Goal: Task Accomplishment & Management: Use online tool/utility

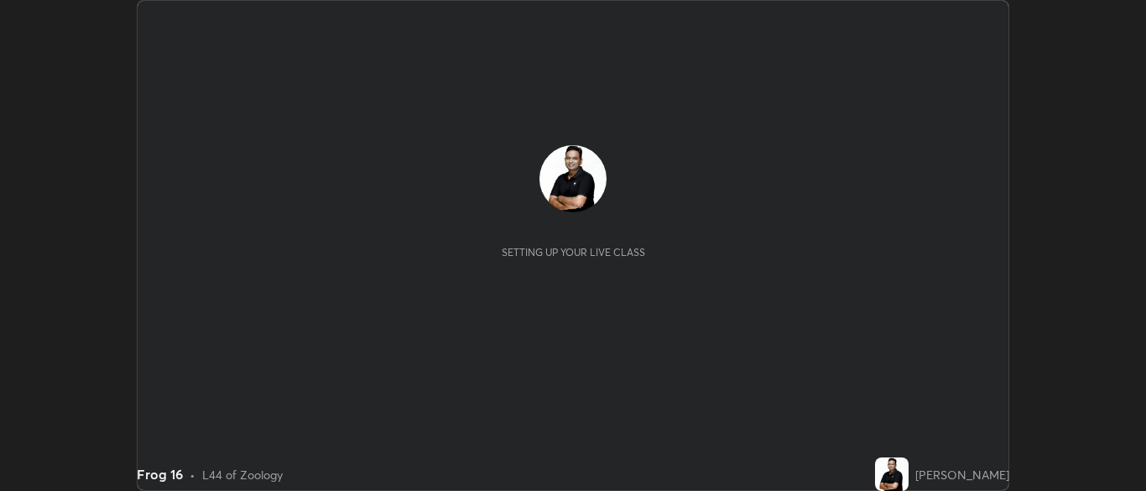
scroll to position [491, 1145]
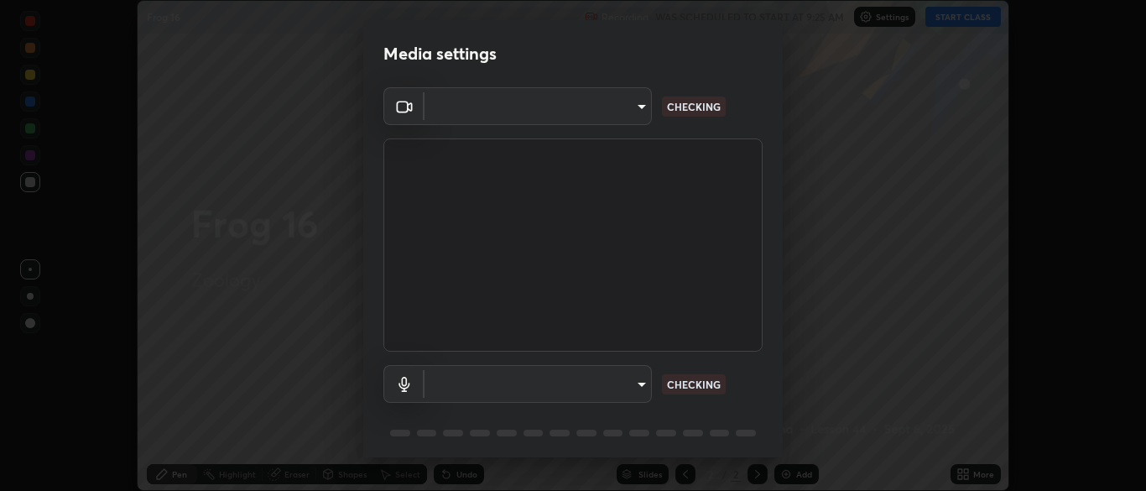
click at [633, 381] on body "Erase all Frog 16 Recording WAS SCHEDULED TO START AT 9:25 AM Settings START CL…" at bounding box center [573, 245] width 1146 height 491
type input "cbd69d3ab31666e68bc16f5f2905db6189ec8135df4d15a94e2bba87772e1748"
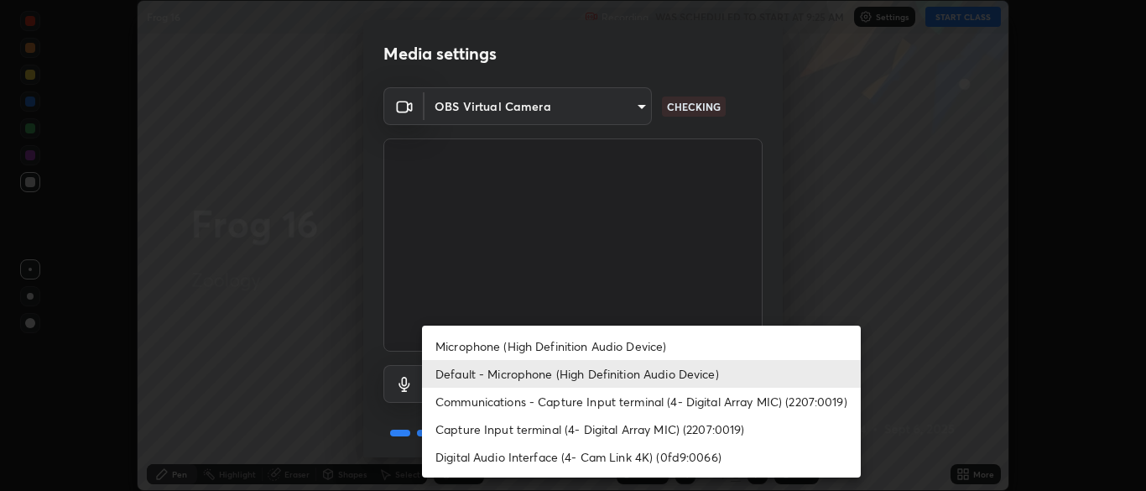
click at [604, 425] on li "Capture Input terminal (4- Digital Array MIC) (2207:0019)" at bounding box center [641, 429] width 439 height 28
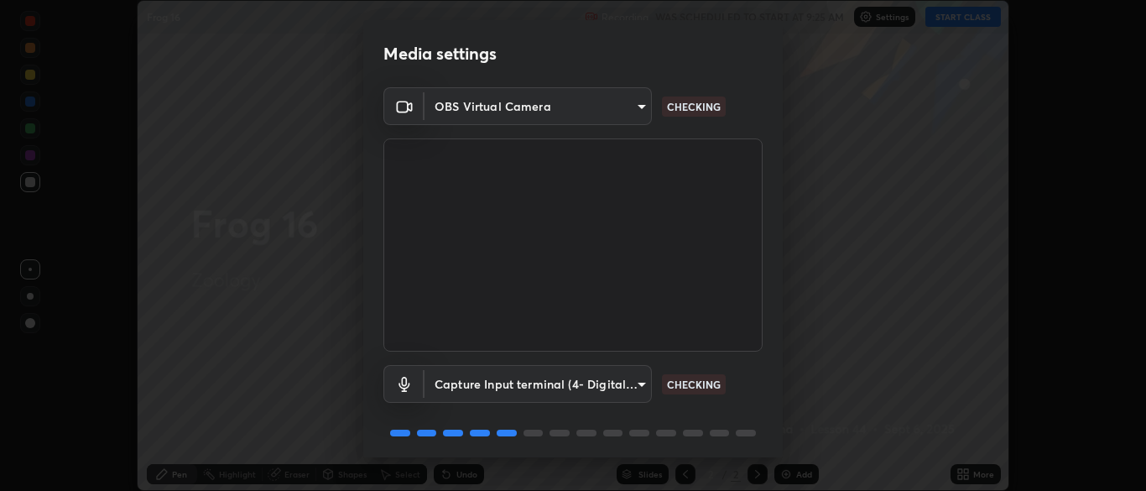
click at [618, 382] on body "Erase all Frog 16 Recording WAS SCHEDULED TO START AT 9:25 AM Settings START CL…" at bounding box center [573, 245] width 1146 height 491
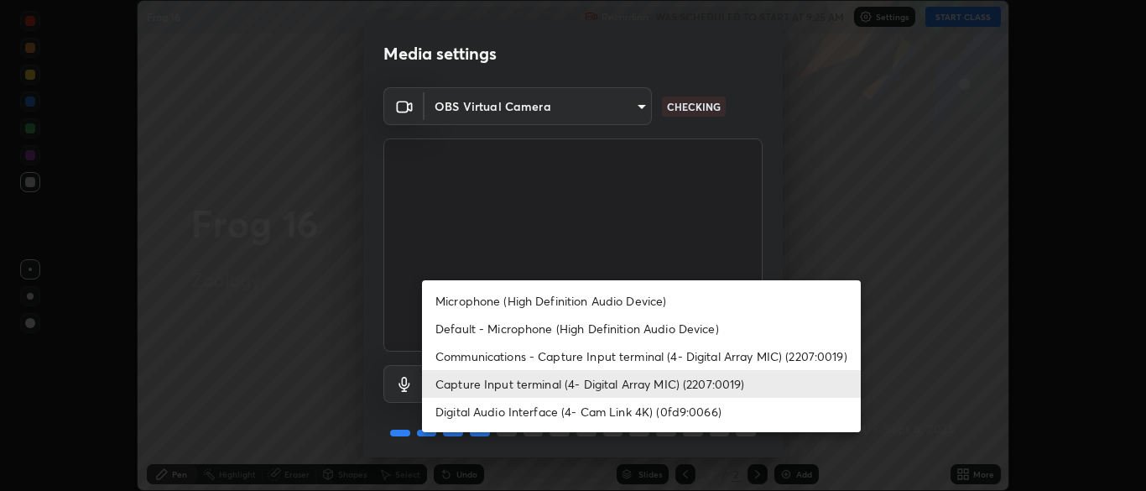
click at [590, 328] on li "Default - Microphone (High Definition Audio Device)" at bounding box center [641, 329] width 439 height 28
type input "default"
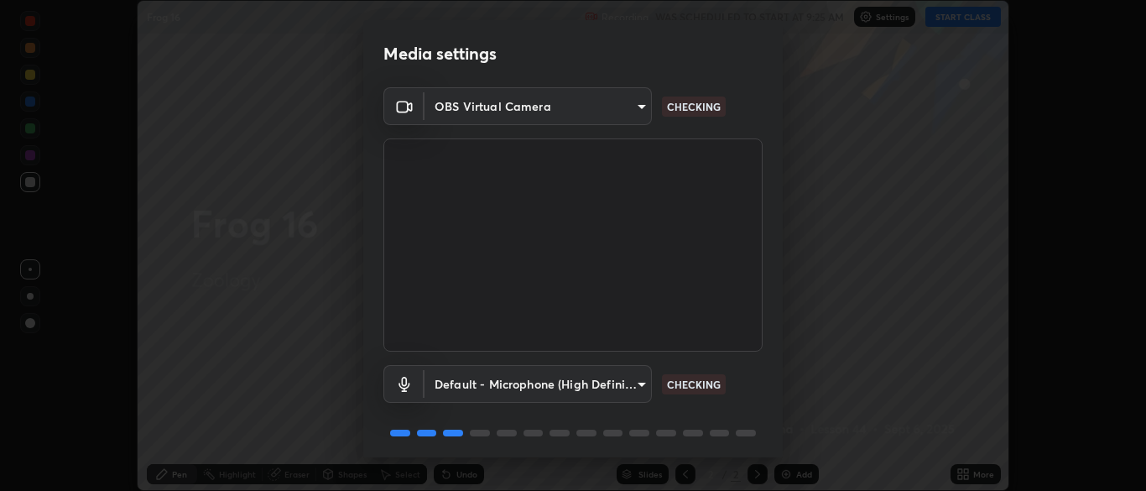
scroll to position [60, 0]
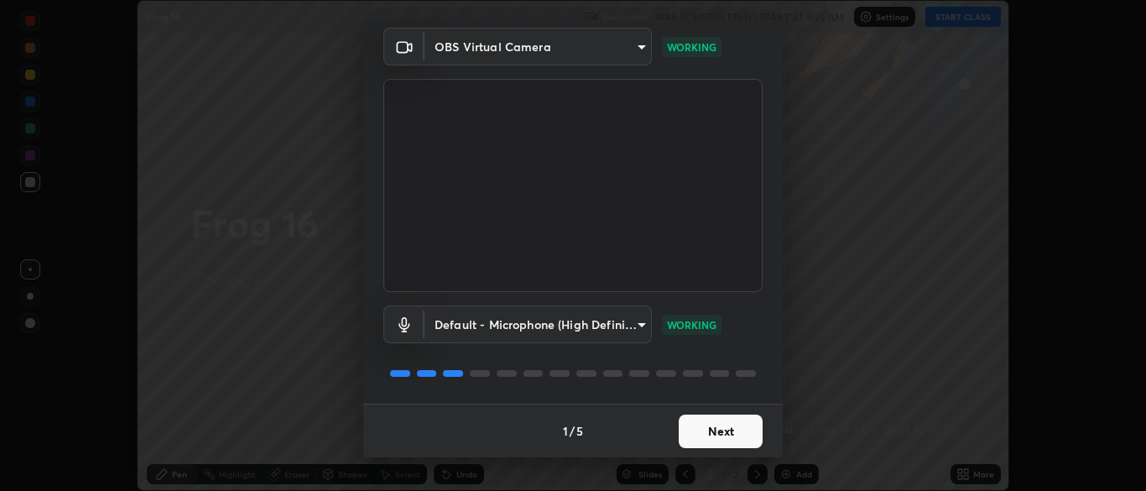
click at [727, 434] on button "Next" at bounding box center [721, 431] width 84 height 34
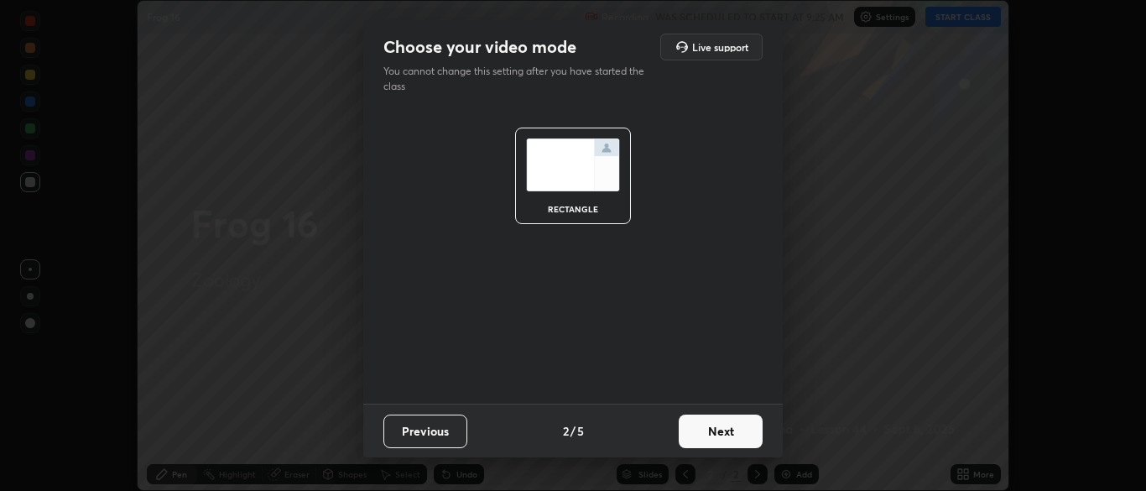
click at [732, 430] on button "Next" at bounding box center [721, 431] width 84 height 34
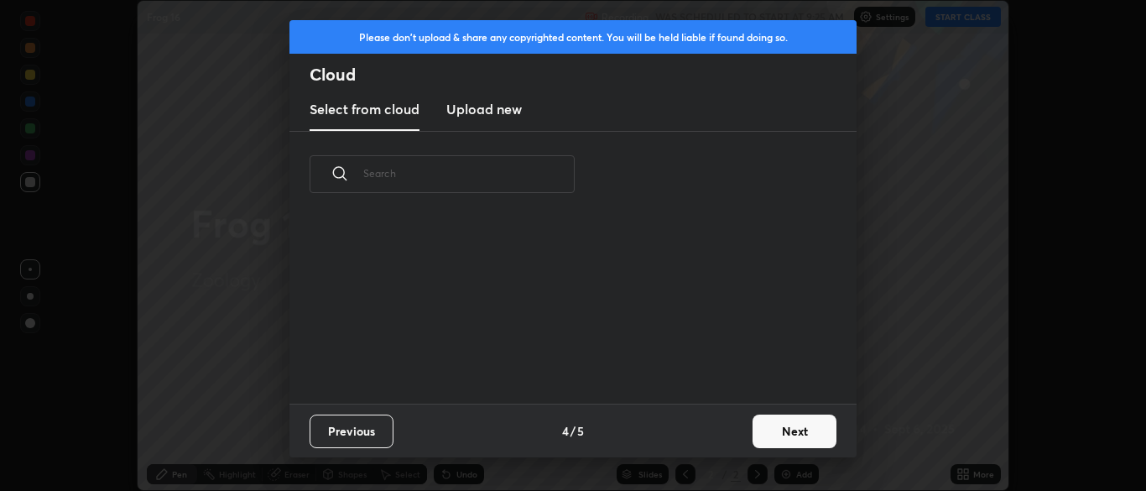
click at [780, 432] on button "Next" at bounding box center [795, 431] width 84 height 34
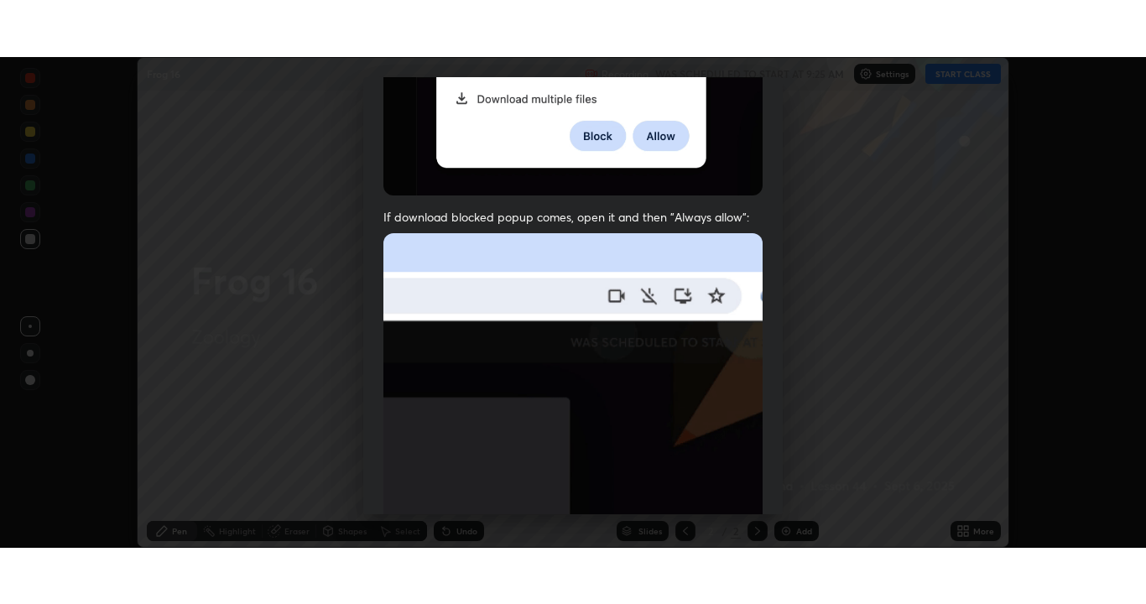
scroll to position [402, 0]
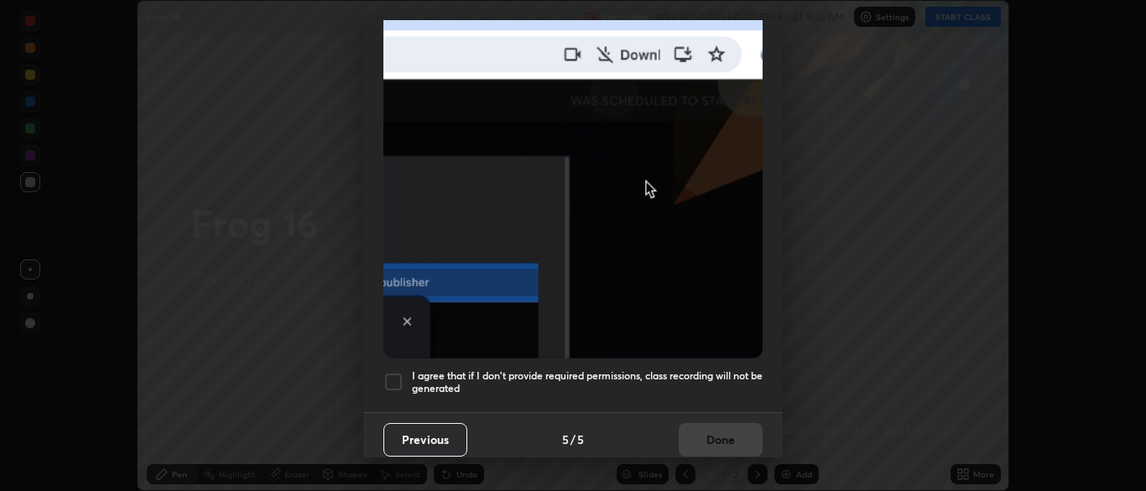
click at [391, 372] on div at bounding box center [393, 382] width 20 height 20
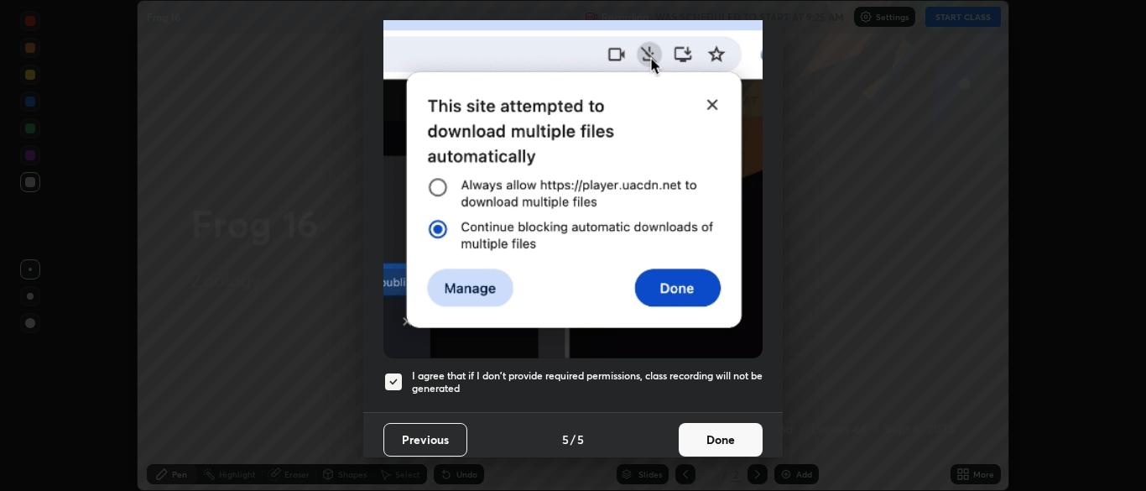
click at [722, 430] on button "Done" at bounding box center [721, 440] width 84 height 34
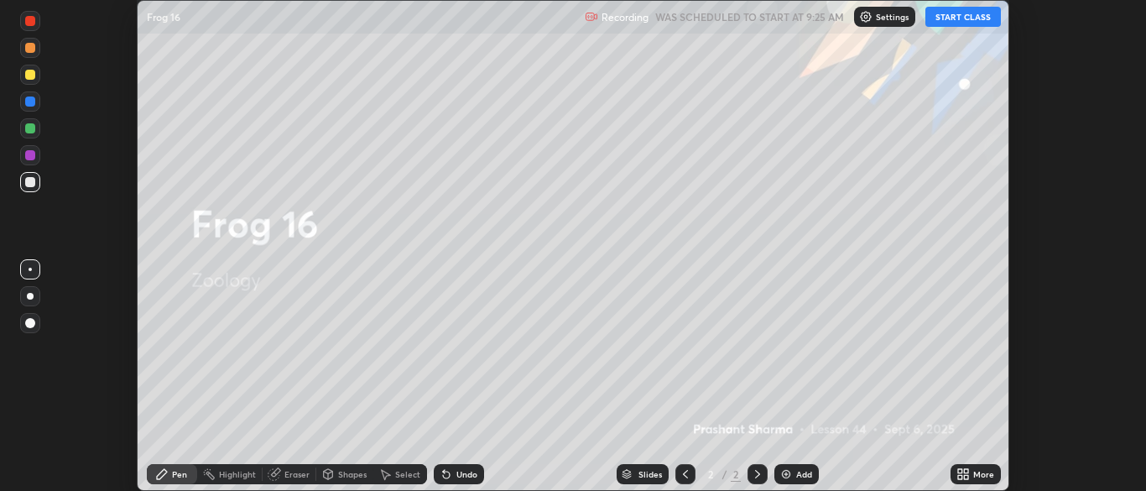
click at [960, 471] on icon at bounding box center [960, 471] width 4 height 4
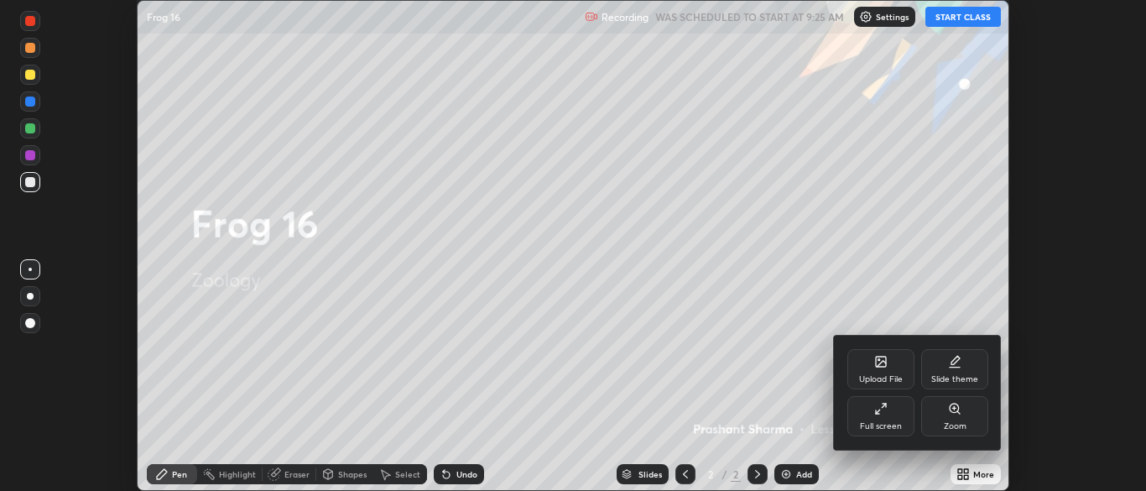
click at [950, 379] on div "Slide theme" at bounding box center [954, 379] width 47 height 8
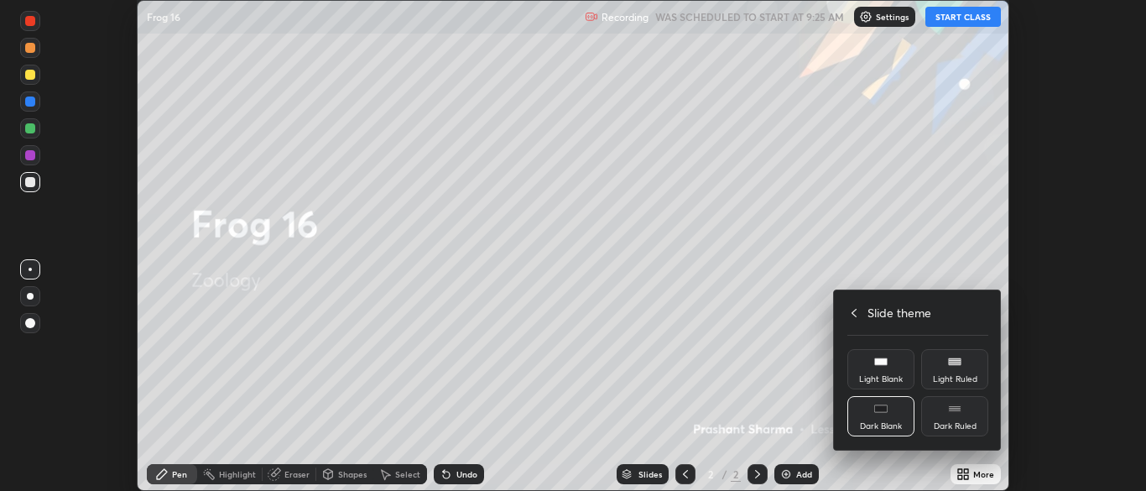
click at [883, 417] on div "Dark Blank" at bounding box center [880, 416] width 67 height 40
click at [886, 311] on h4 "Slide theme" at bounding box center [900, 313] width 64 height 18
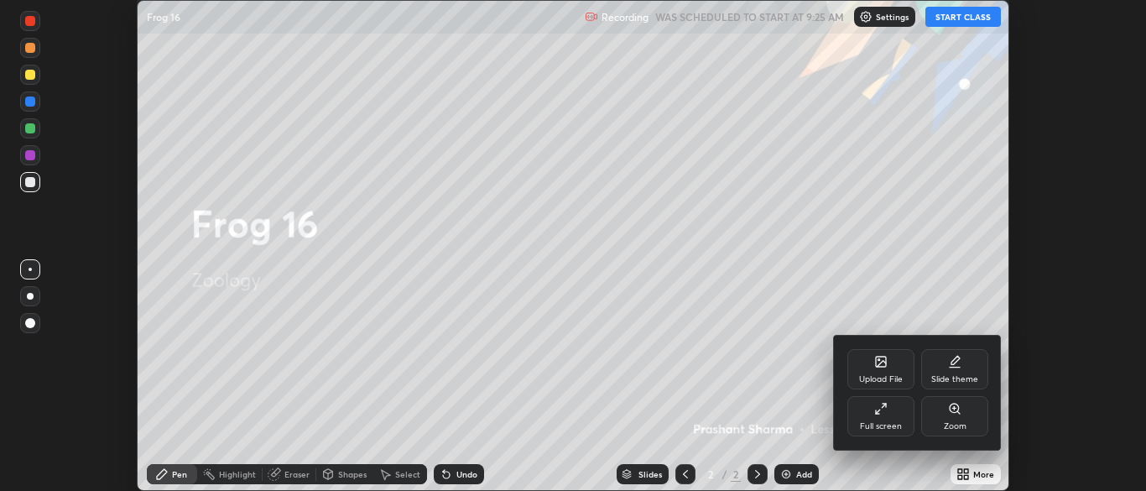
click at [883, 422] on div "Full screen" at bounding box center [881, 426] width 42 height 8
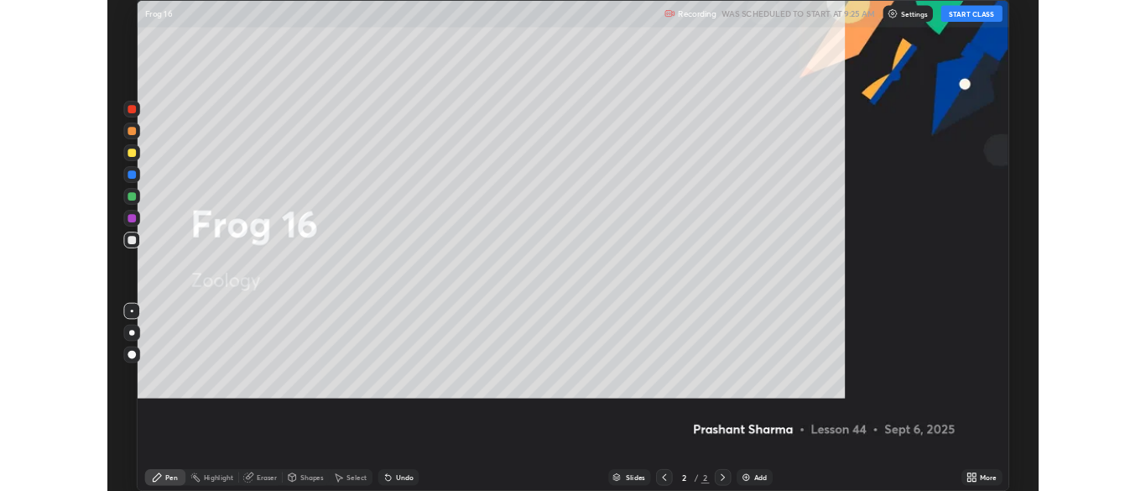
scroll to position [604, 1146]
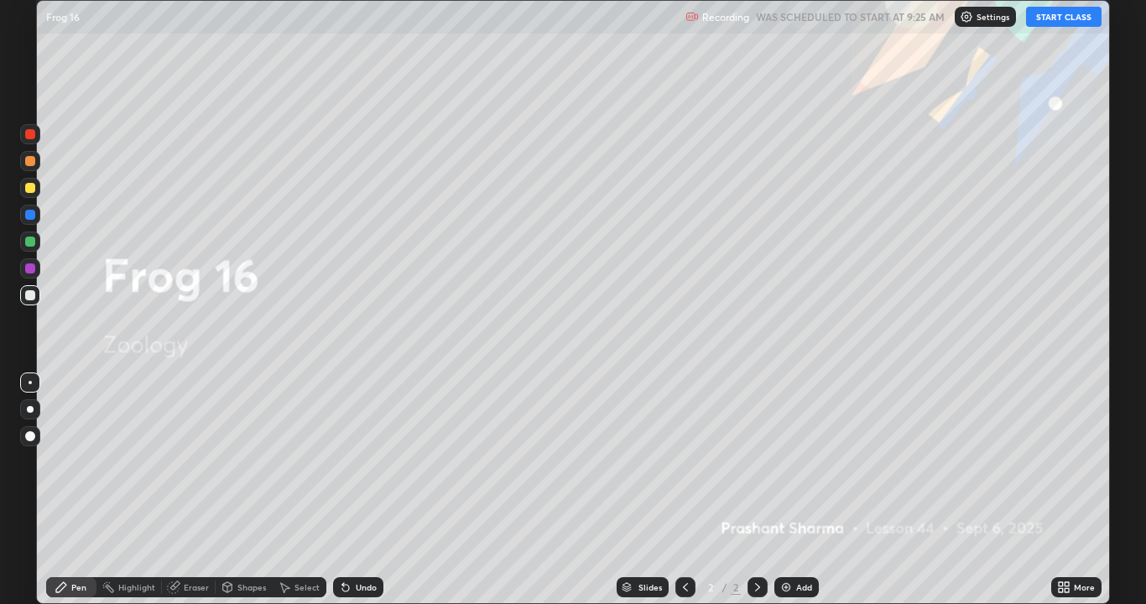
click at [803, 490] on div "Add" at bounding box center [804, 587] width 16 height 8
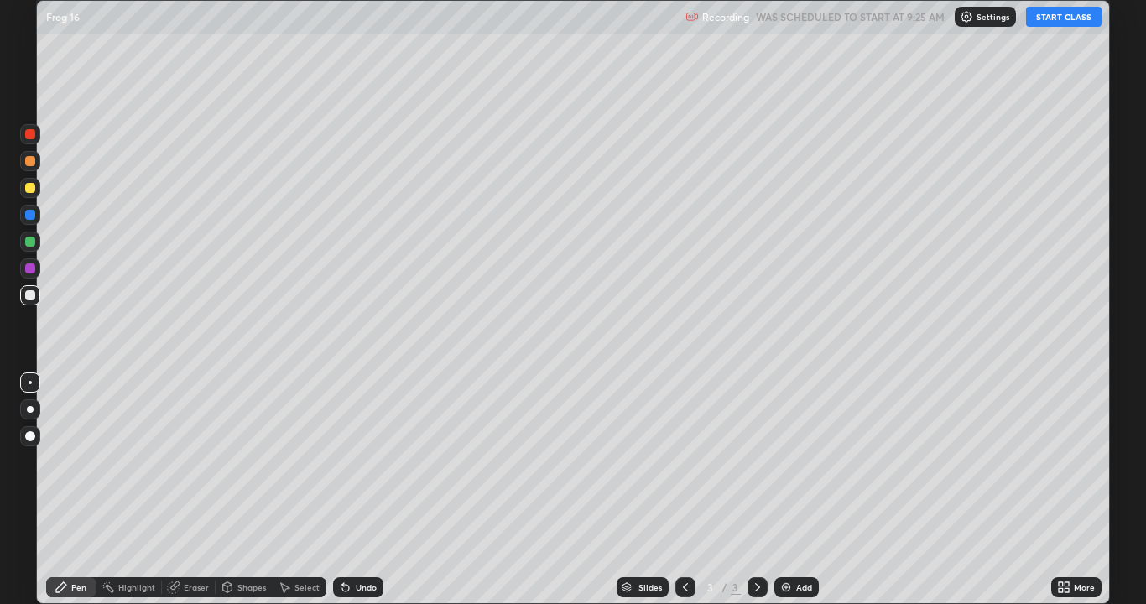
click at [1059, 20] on button "START CLASS" at bounding box center [1064, 17] width 76 height 20
click at [1066, 490] on icon at bounding box center [1067, 584] width 4 height 4
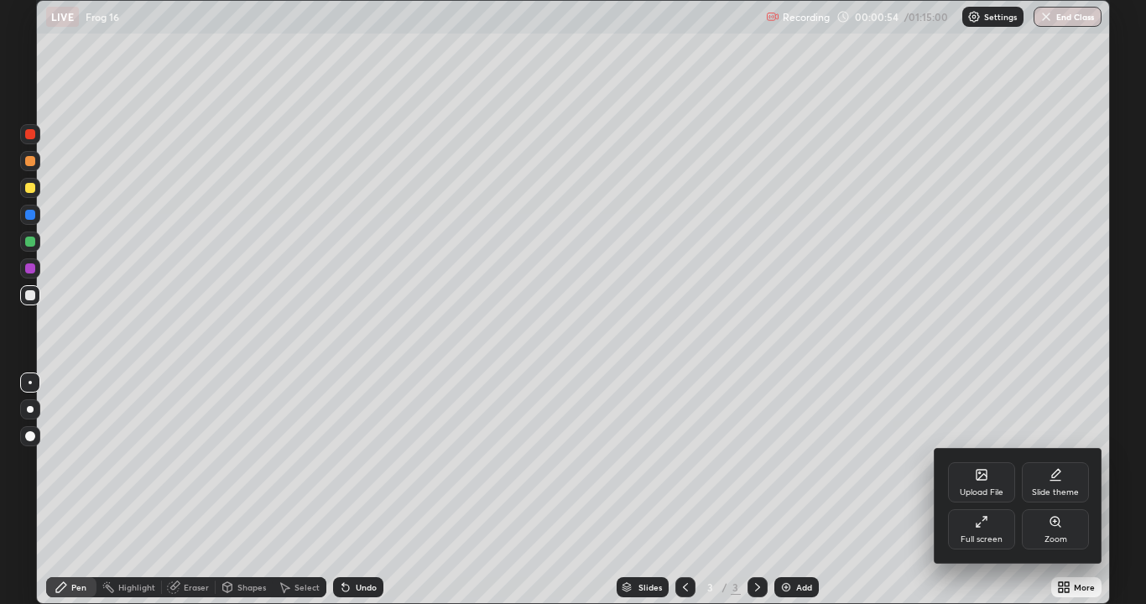
click at [972, 490] on div "Full screen" at bounding box center [981, 529] width 67 height 40
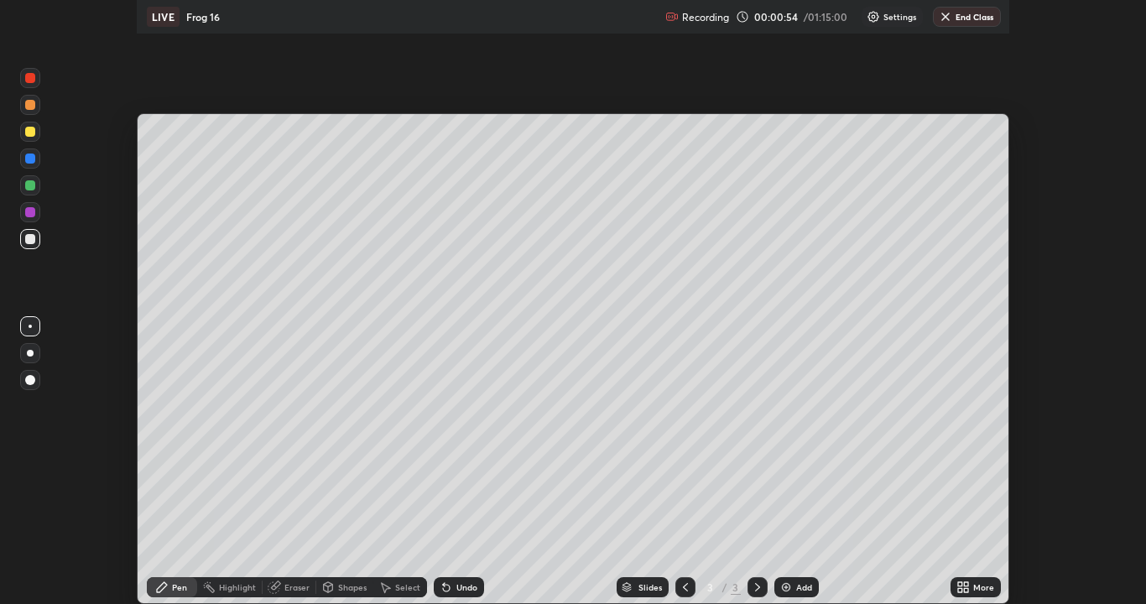
scroll to position [83409, 82754]
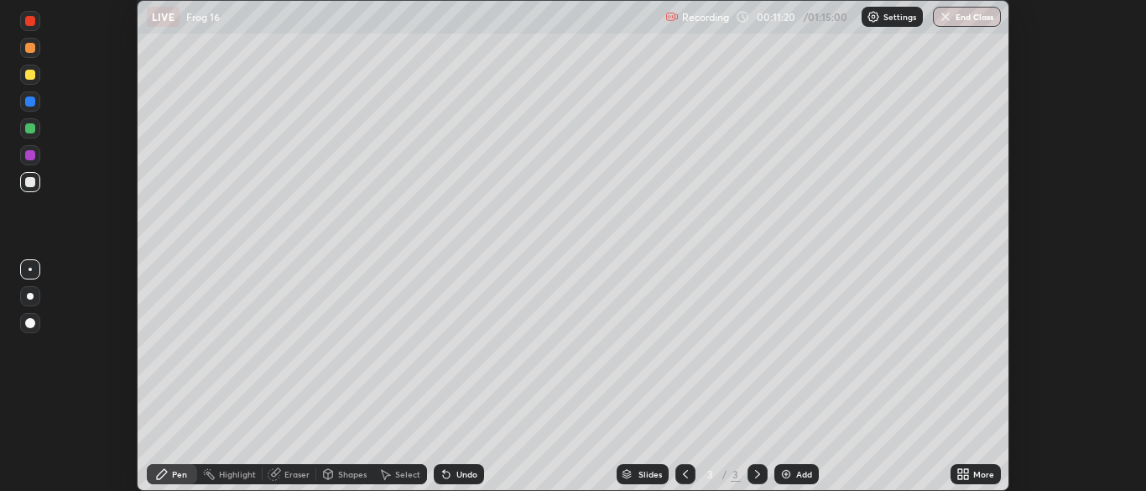
click at [177, 470] on div "Pen" at bounding box center [179, 474] width 15 height 8
click at [32, 263] on div at bounding box center [30, 269] width 20 height 20
click at [30, 162] on div at bounding box center [30, 155] width 20 height 20
click at [32, 128] on div at bounding box center [30, 128] width 10 height 10
click at [292, 472] on div "Eraser" at bounding box center [296, 474] width 25 height 8
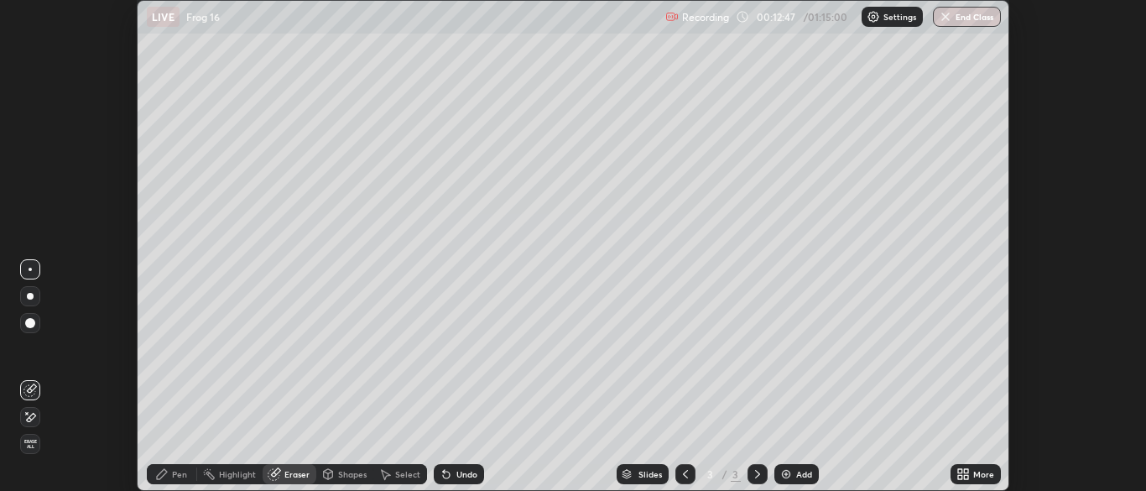
click at [169, 467] on div "Pen" at bounding box center [172, 474] width 50 height 20
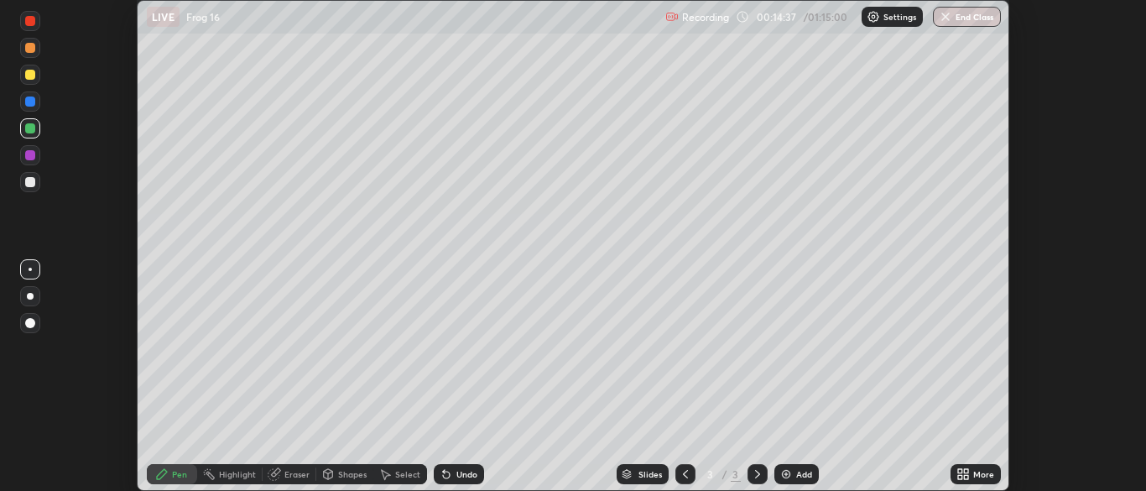
click at [972, 470] on div "More" at bounding box center [976, 474] width 50 height 20
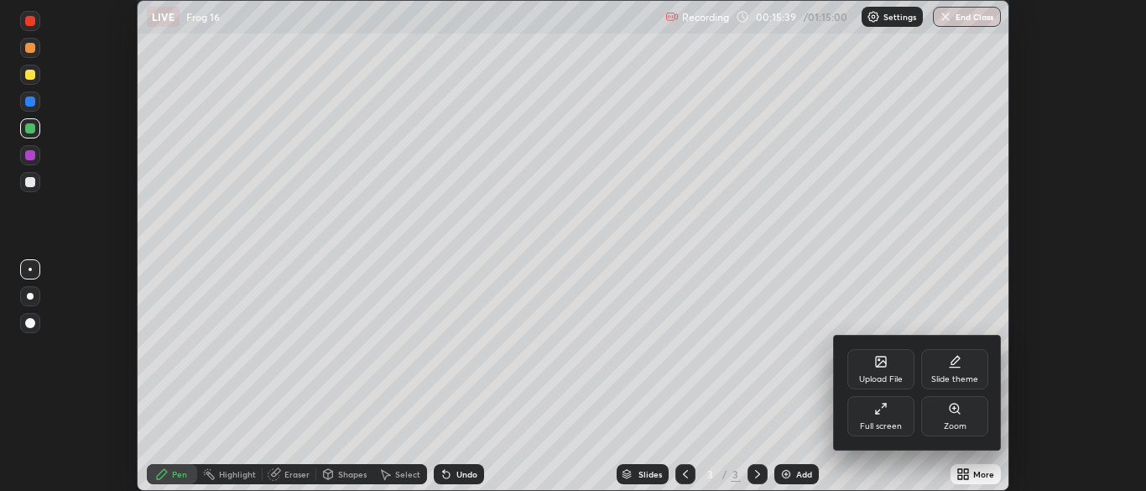
click at [786, 468] on div at bounding box center [573, 245] width 1146 height 491
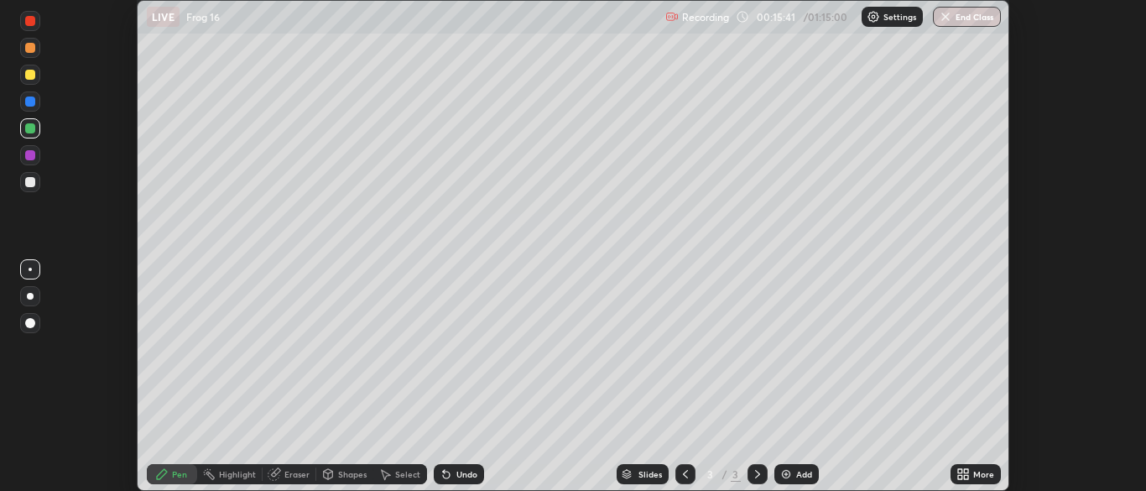
click at [799, 472] on div "Add" at bounding box center [804, 474] width 16 height 8
click at [960, 471] on icon at bounding box center [960, 471] width 4 height 4
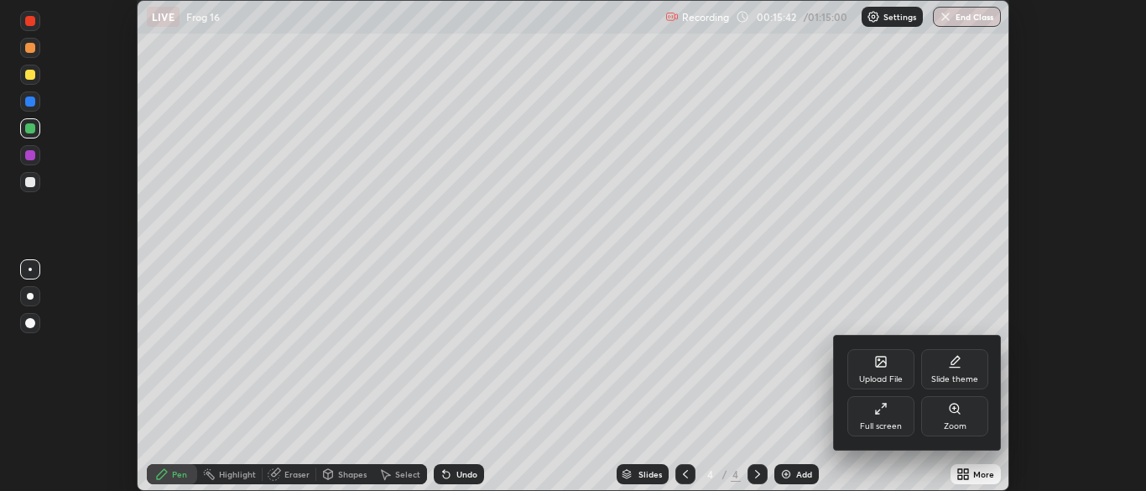
click at [884, 416] on div "Full screen" at bounding box center [880, 416] width 67 height 40
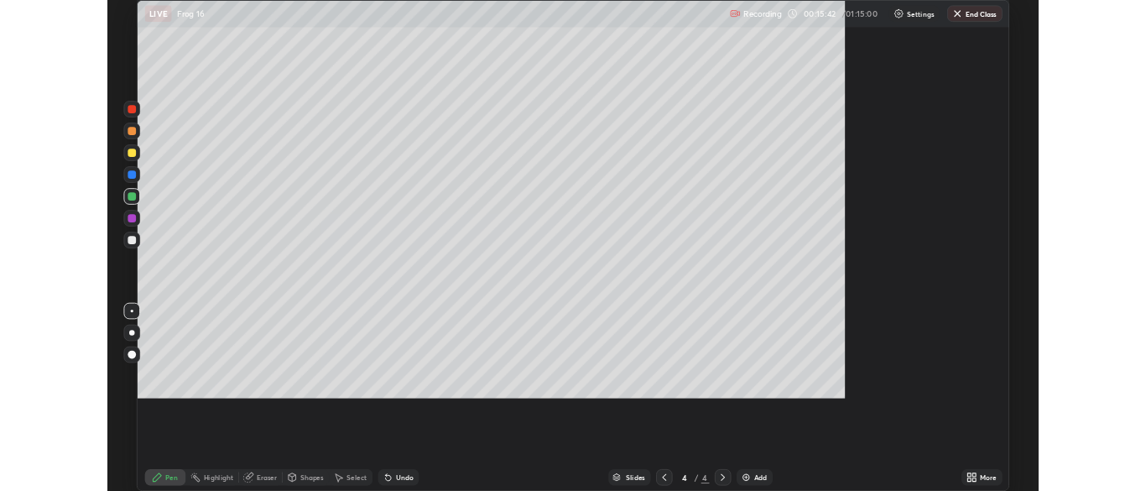
scroll to position [604, 1146]
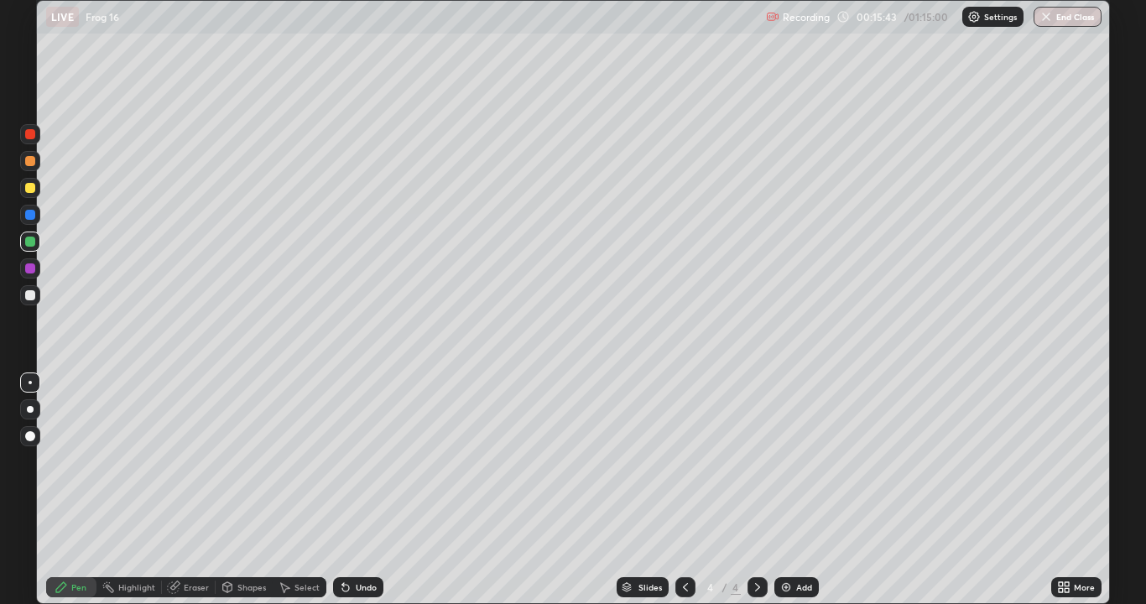
click at [30, 383] on div at bounding box center [30, 382] width 3 height 3
click at [32, 292] on div at bounding box center [30, 295] width 10 height 10
click at [34, 294] on div at bounding box center [30, 295] width 10 height 10
click at [362, 490] on div "Undo" at bounding box center [366, 587] width 21 height 8
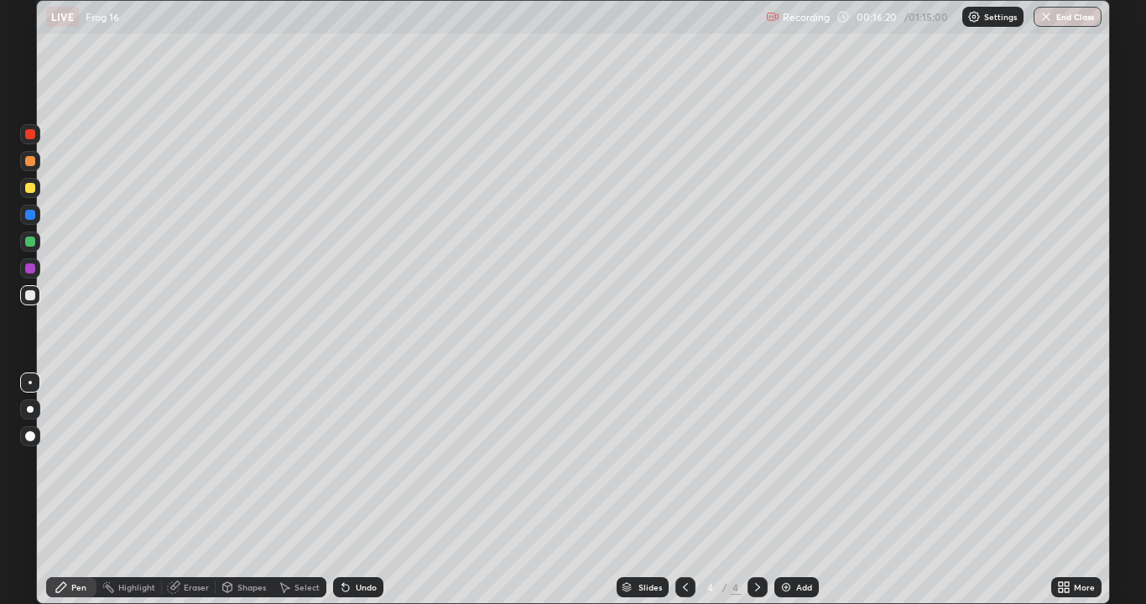
click at [362, 490] on div "Undo" at bounding box center [366, 587] width 21 height 8
click at [367, 490] on div "Undo" at bounding box center [366, 587] width 21 height 8
click at [368, 490] on div "Undo" at bounding box center [366, 587] width 21 height 8
click at [366, 490] on div "Undo" at bounding box center [366, 587] width 21 height 8
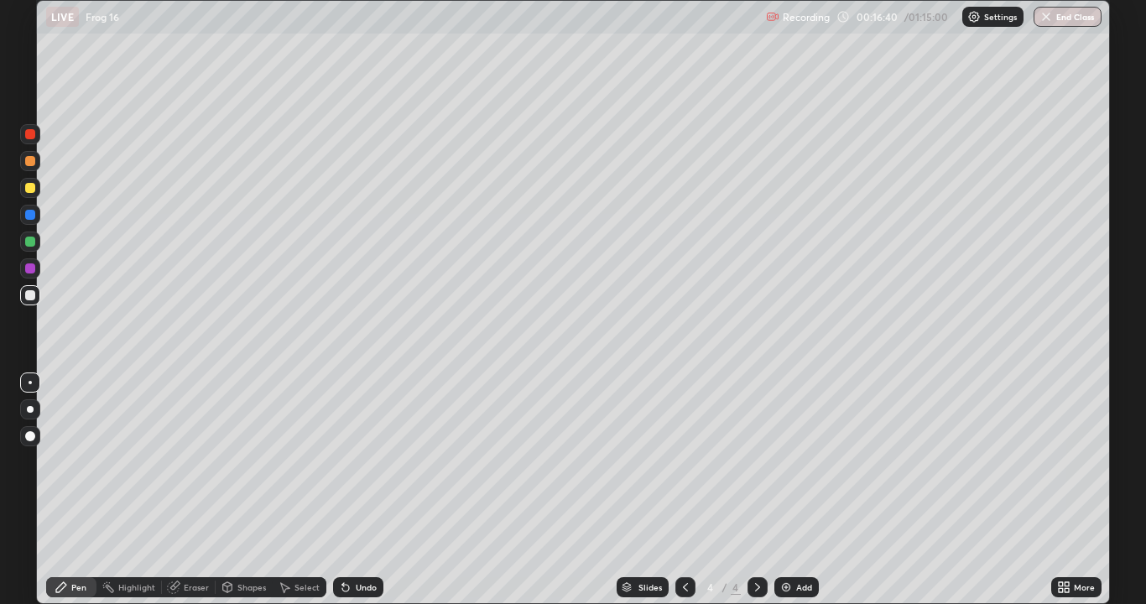
click at [194, 490] on div "Eraser" at bounding box center [196, 587] width 25 height 8
click at [77, 490] on div "Pen" at bounding box center [78, 587] width 15 height 8
click at [33, 294] on div at bounding box center [30, 295] width 10 height 10
click at [794, 490] on div "Add" at bounding box center [796, 587] width 44 height 20
click at [1063, 490] on icon at bounding box center [1061, 584] width 4 height 4
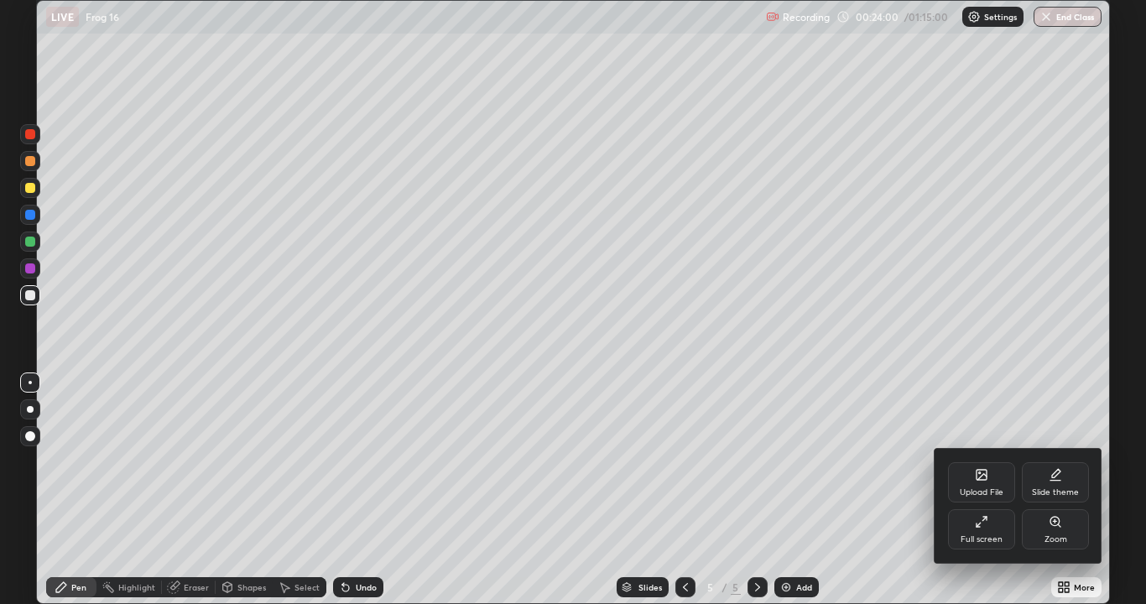
click at [992, 490] on div "Full screen" at bounding box center [981, 529] width 67 height 40
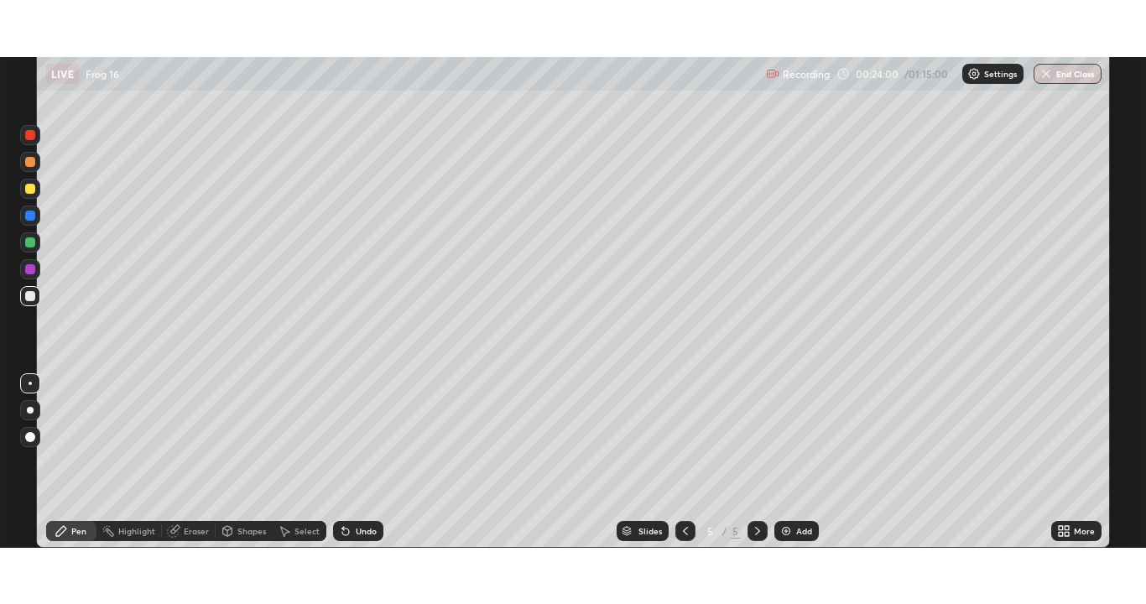
scroll to position [83409, 82754]
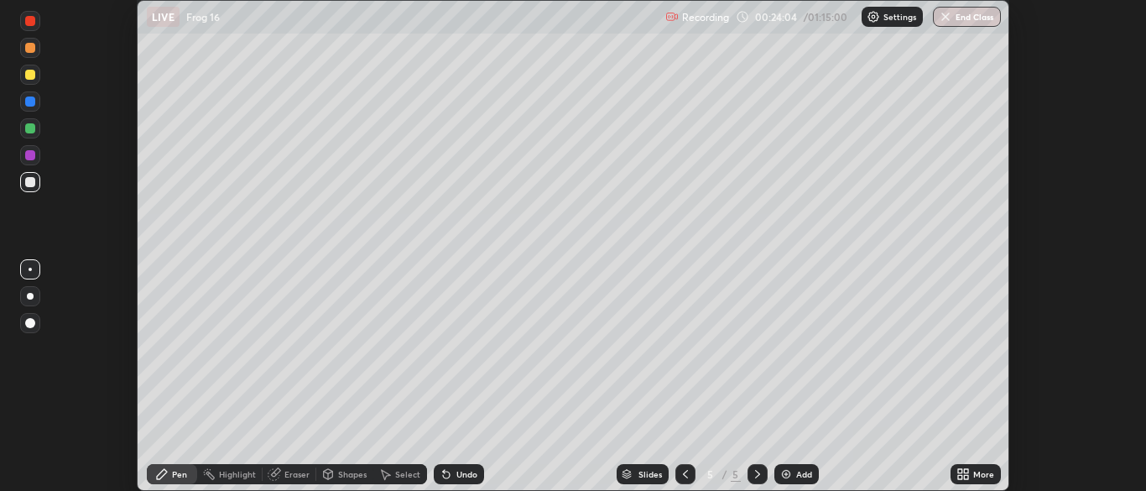
click at [960, 471] on icon at bounding box center [960, 471] width 4 height 4
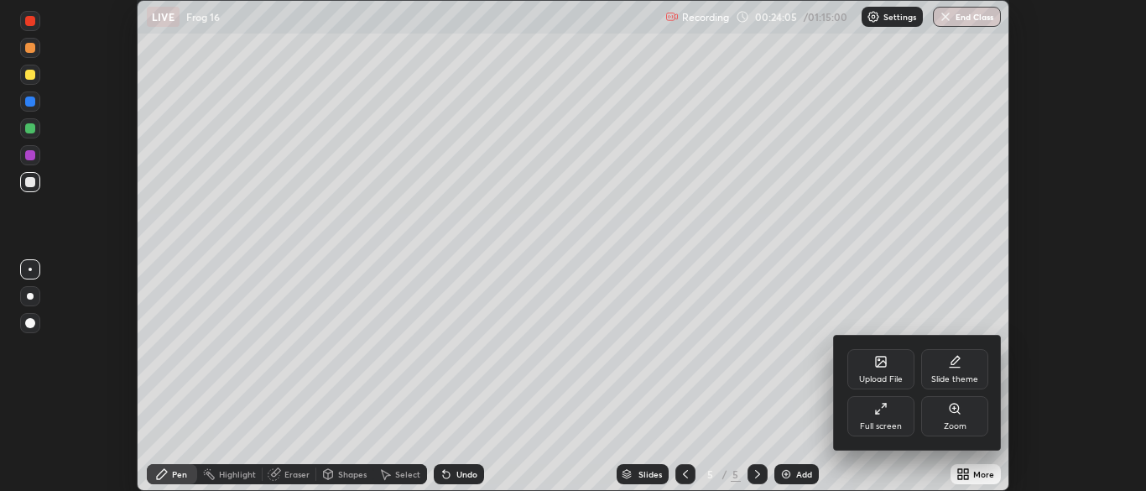
click at [887, 422] on div "Full screen" at bounding box center [881, 426] width 42 height 8
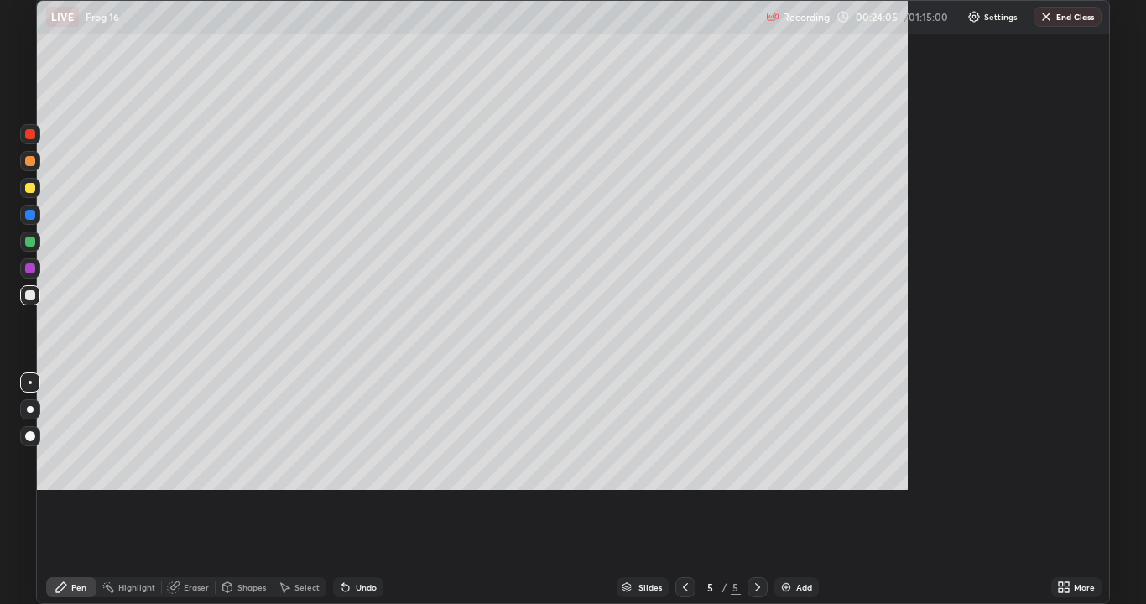
scroll to position [604, 1146]
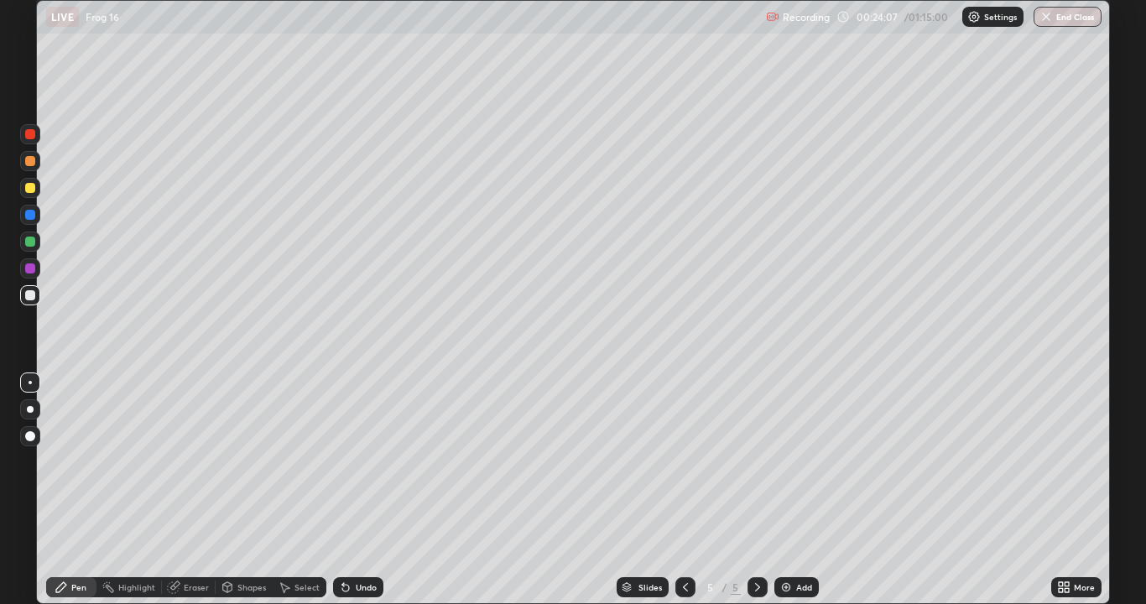
click at [30, 294] on div at bounding box center [30, 295] width 10 height 10
click at [197, 490] on div "Eraser" at bounding box center [196, 587] width 25 height 8
click at [74, 490] on div "Pen" at bounding box center [78, 587] width 15 height 8
click at [27, 241] on div at bounding box center [30, 242] width 10 height 10
click at [29, 160] on div at bounding box center [30, 161] width 10 height 10
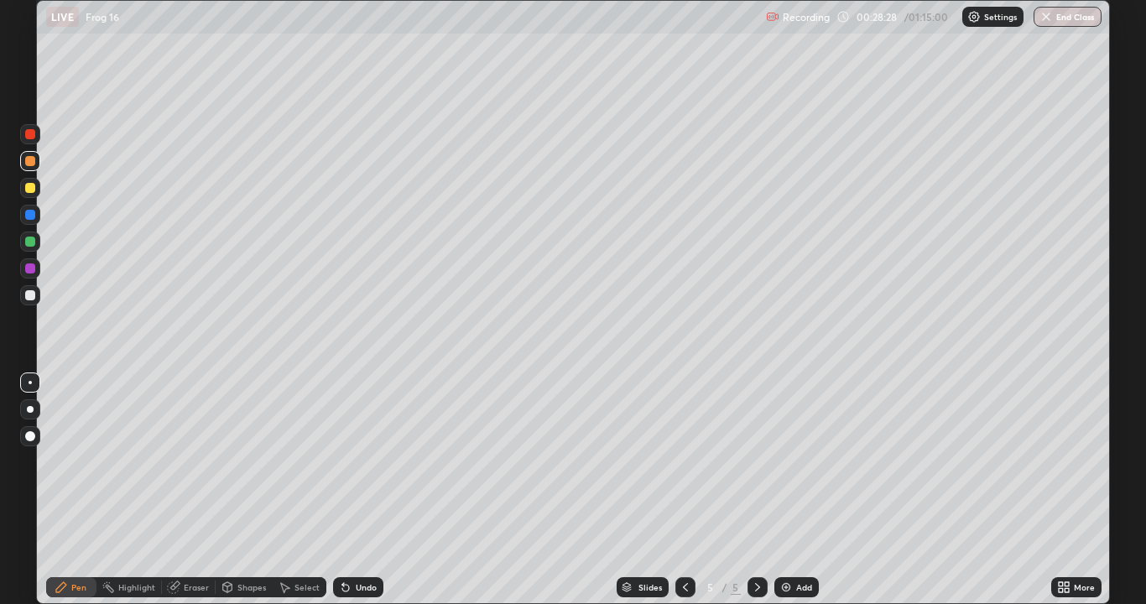
click at [796, 490] on div "Add" at bounding box center [804, 587] width 16 height 8
click at [30, 383] on div at bounding box center [30, 382] width 3 height 3
click at [30, 294] on div at bounding box center [30, 295] width 10 height 10
click at [199, 490] on div "Eraser" at bounding box center [196, 587] width 25 height 8
click at [74, 490] on div "Pen" at bounding box center [78, 587] width 15 height 8
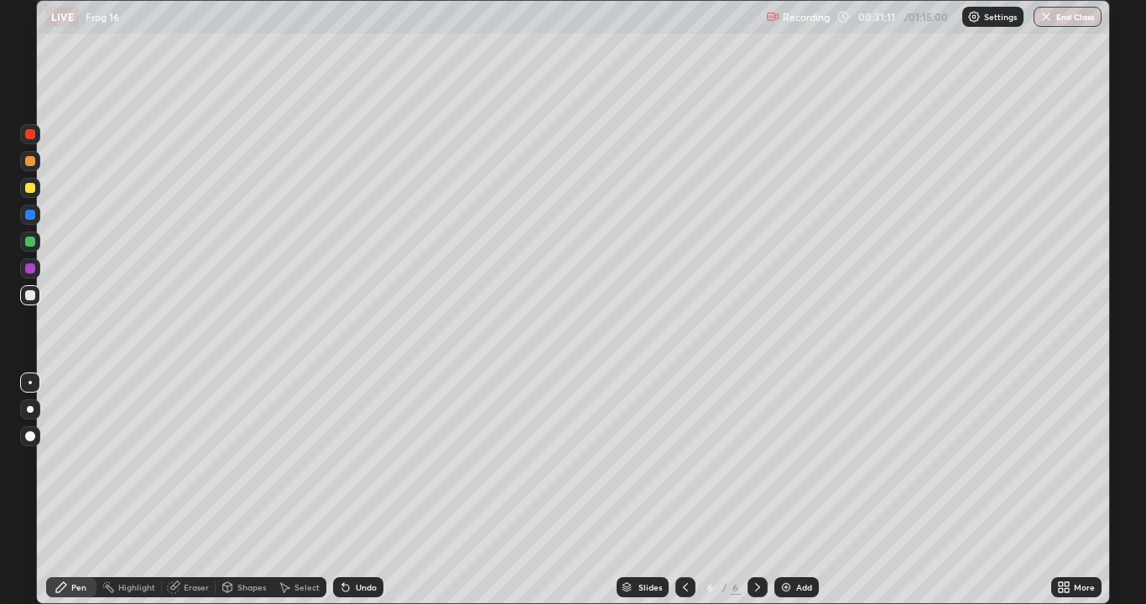
click at [27, 267] on div at bounding box center [30, 268] width 10 height 10
click at [33, 243] on div at bounding box center [30, 242] width 10 height 10
click at [29, 162] on div at bounding box center [30, 161] width 10 height 10
click at [25, 431] on div at bounding box center [30, 436] width 20 height 20
click at [300, 490] on div "Select" at bounding box center [306, 587] width 25 height 8
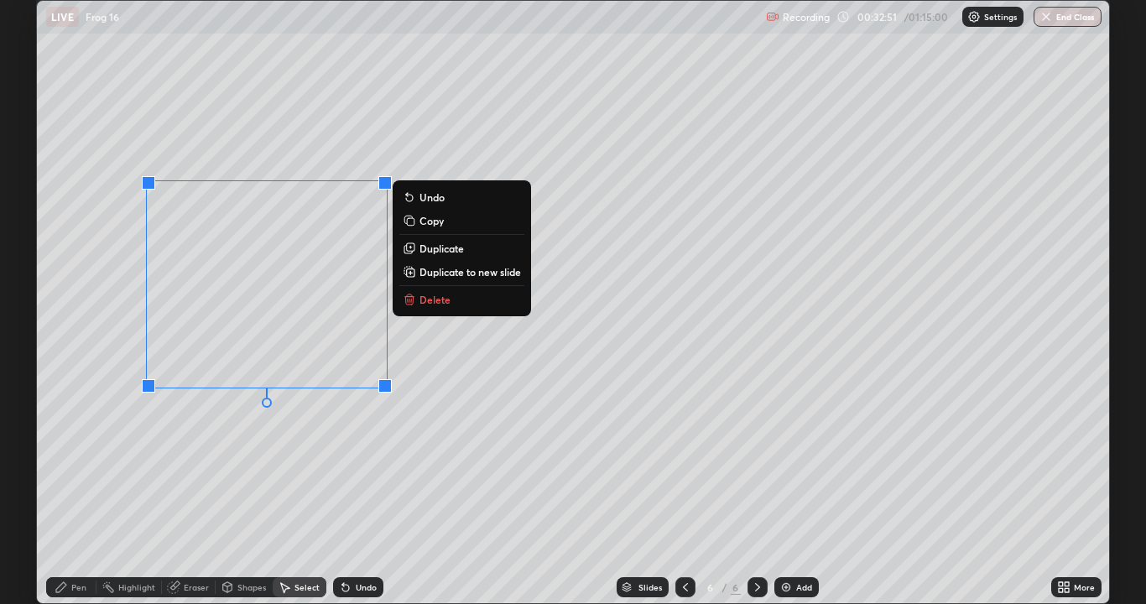
click at [164, 490] on div "0 ° Undo Copy Duplicate Duplicate to new slide Delete" at bounding box center [573, 302] width 1072 height 602
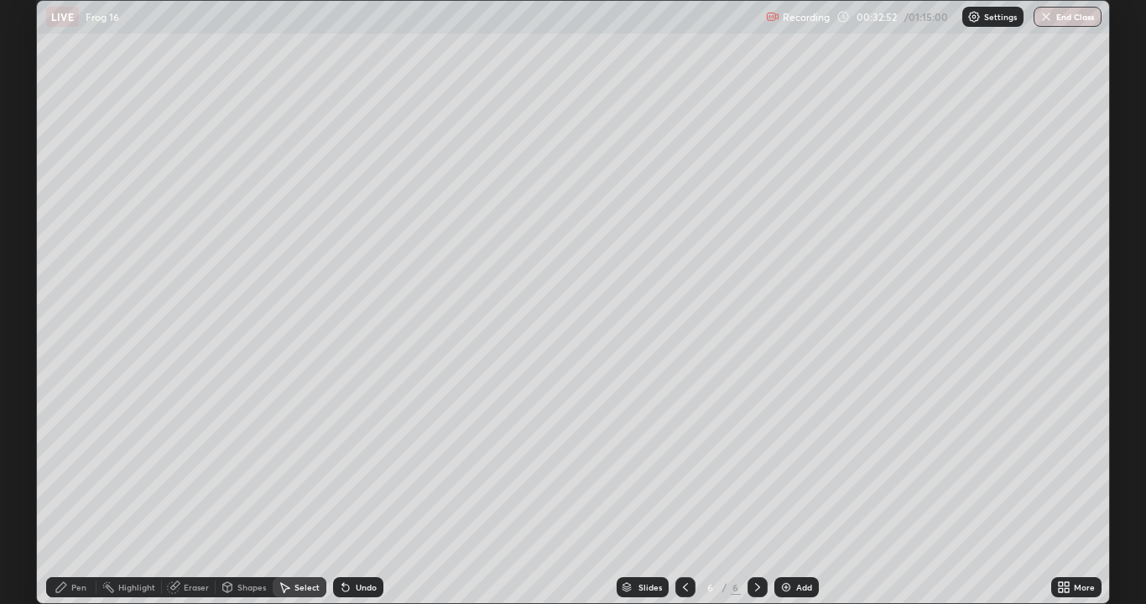
click at [76, 490] on div "Pen" at bounding box center [71, 587] width 50 height 20
click at [29, 190] on div at bounding box center [30, 188] width 10 height 10
click at [30, 383] on div at bounding box center [30, 382] width 3 height 3
click at [31, 242] on div at bounding box center [30, 242] width 10 height 10
click at [29, 215] on div at bounding box center [30, 215] width 10 height 10
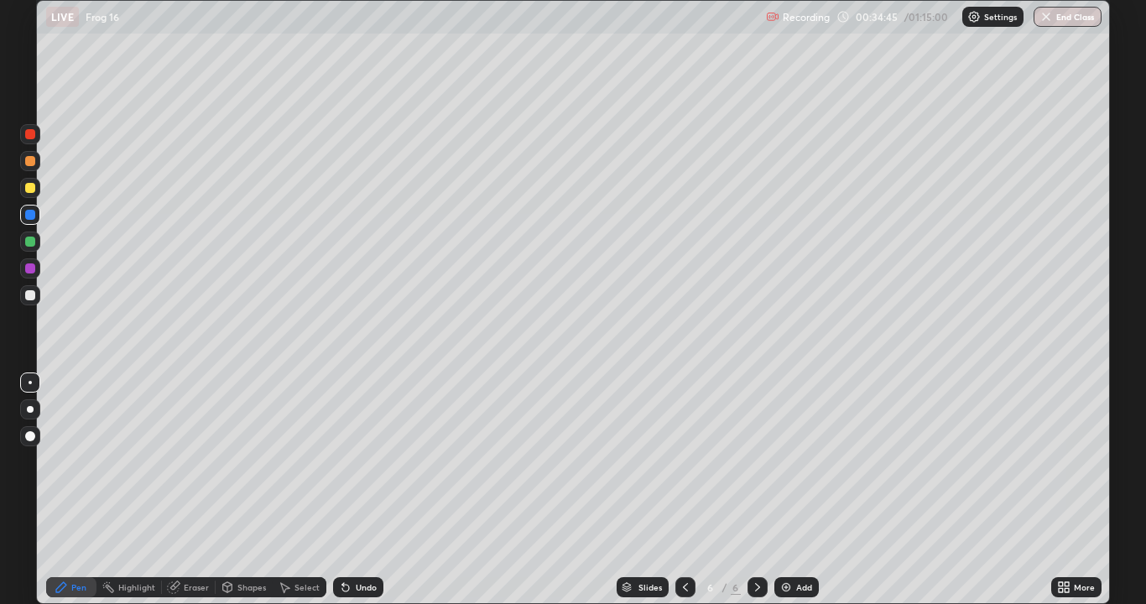
click at [29, 185] on div at bounding box center [30, 188] width 10 height 10
click at [34, 300] on div at bounding box center [30, 295] width 10 height 10
click at [361, 490] on div "Undo" at bounding box center [366, 587] width 21 height 8
click at [798, 490] on div "Add" at bounding box center [804, 587] width 16 height 8
click at [29, 299] on div at bounding box center [30, 295] width 10 height 10
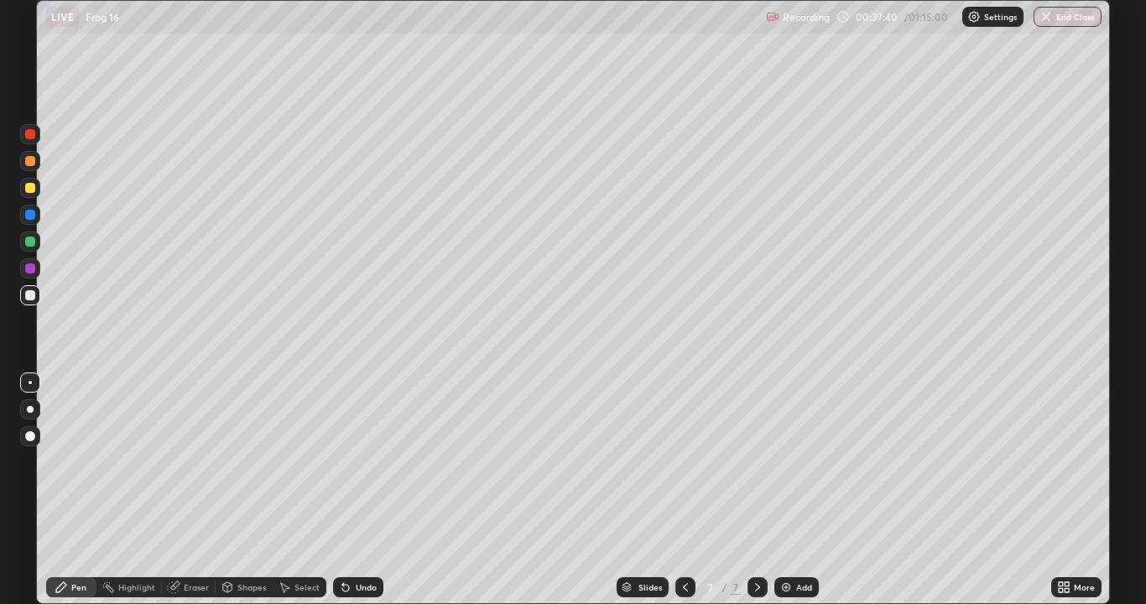
click at [193, 490] on div "Eraser" at bounding box center [196, 587] width 25 height 8
click at [65, 490] on div "Pen" at bounding box center [71, 587] width 50 height 20
click at [29, 186] on div at bounding box center [30, 188] width 10 height 10
click at [33, 242] on div at bounding box center [30, 242] width 10 height 10
click at [33, 165] on div at bounding box center [30, 161] width 20 height 20
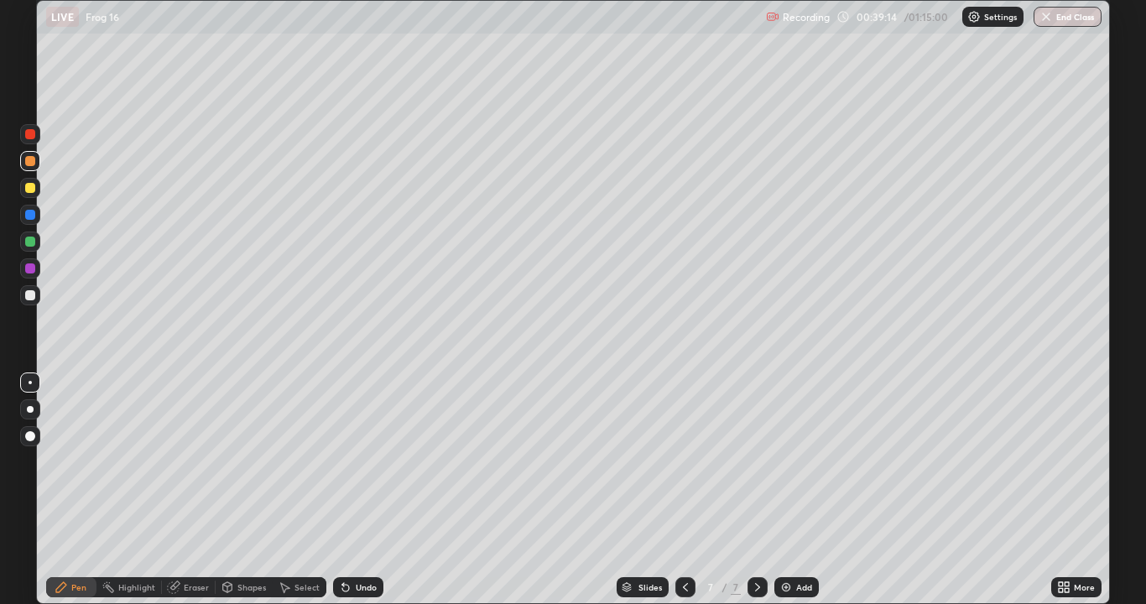
click at [25, 429] on div at bounding box center [30, 436] width 20 height 20
click at [32, 243] on div at bounding box center [30, 242] width 10 height 10
click at [685, 490] on icon at bounding box center [685, 587] width 13 height 13
click at [30, 383] on div at bounding box center [30, 382] width 3 height 3
click at [753, 490] on icon at bounding box center [757, 587] width 13 height 13
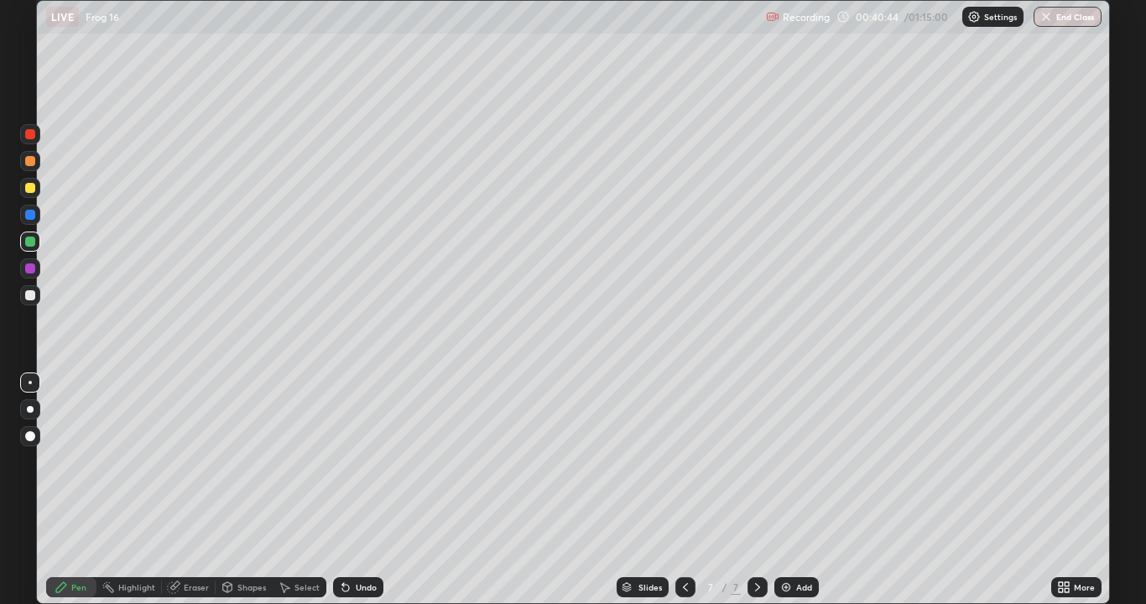
click at [796, 490] on div "Add" at bounding box center [804, 587] width 16 height 8
click at [34, 296] on div at bounding box center [30, 295] width 10 height 10
click at [29, 439] on div at bounding box center [30, 436] width 10 height 10
click at [30, 383] on div at bounding box center [30, 382] width 3 height 3
click at [200, 490] on div "Eraser" at bounding box center [196, 587] width 25 height 8
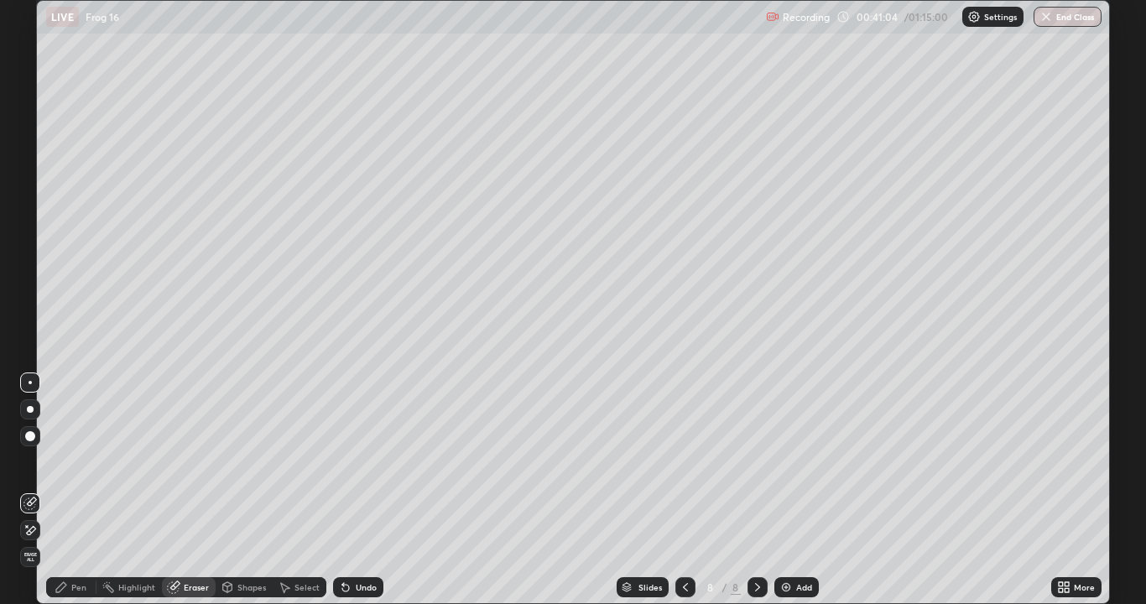
click at [78, 490] on div "Pen" at bounding box center [78, 587] width 15 height 8
click at [362, 490] on div "Undo" at bounding box center [358, 587] width 50 height 20
click at [193, 490] on div "Eraser" at bounding box center [196, 587] width 25 height 8
click at [73, 490] on div "Pen" at bounding box center [78, 587] width 15 height 8
click at [28, 241] on div at bounding box center [30, 242] width 10 height 10
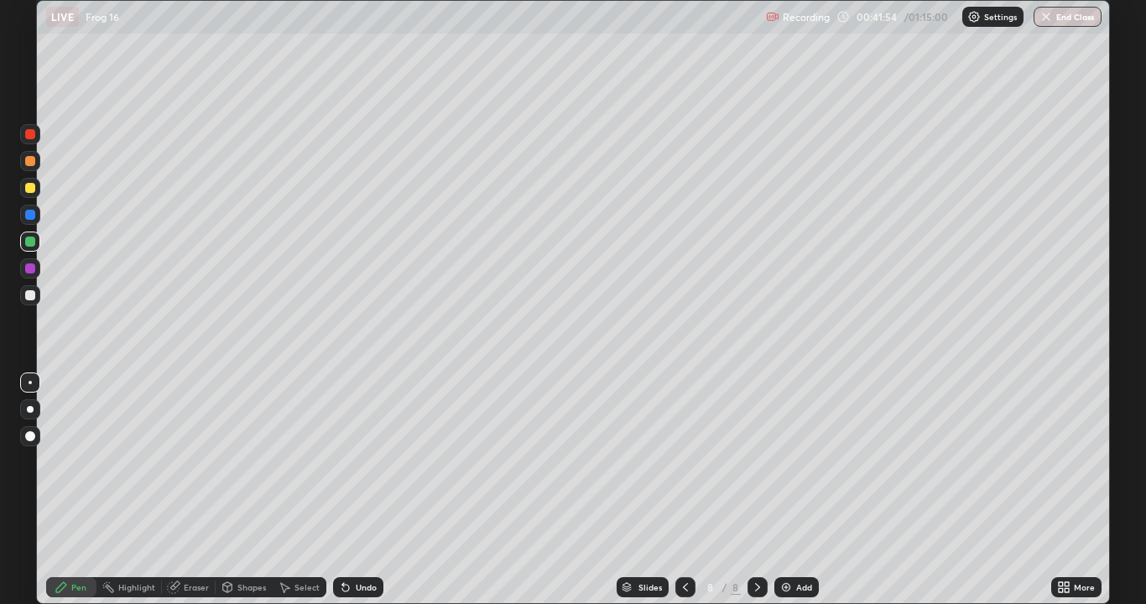
click at [30, 165] on div at bounding box center [30, 161] width 10 height 10
click at [28, 294] on div at bounding box center [30, 295] width 10 height 10
click at [30, 190] on div at bounding box center [30, 188] width 10 height 10
click at [32, 210] on div at bounding box center [30, 215] width 10 height 10
click at [29, 295] on div at bounding box center [30, 295] width 10 height 10
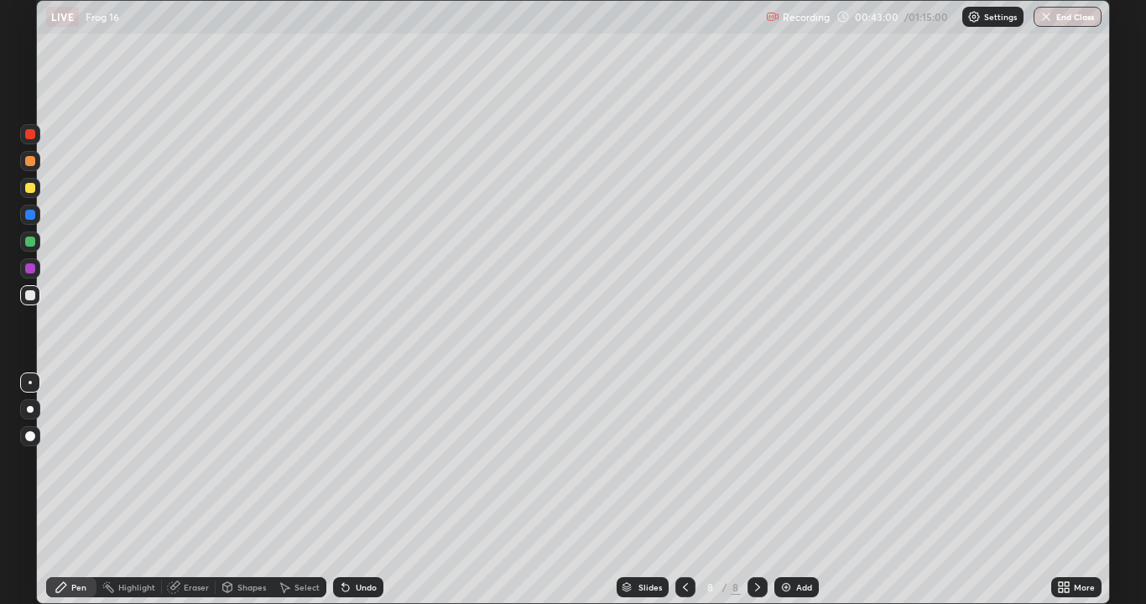
click at [27, 240] on div at bounding box center [30, 242] width 10 height 10
click at [28, 160] on div at bounding box center [30, 161] width 10 height 10
click at [28, 190] on div at bounding box center [30, 188] width 10 height 10
click at [193, 490] on div "Eraser" at bounding box center [196, 587] width 25 height 8
click at [61, 490] on icon at bounding box center [61, 587] width 13 height 13
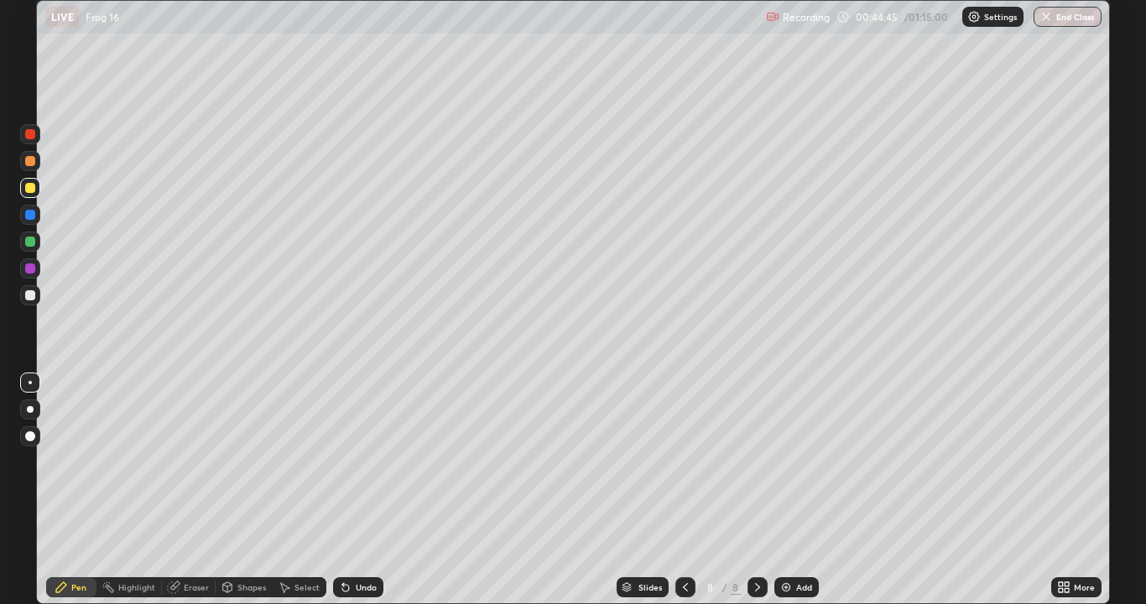
click at [25, 293] on div at bounding box center [30, 295] width 10 height 10
click at [359, 490] on div "Undo" at bounding box center [358, 587] width 50 height 20
click at [28, 242] on div at bounding box center [30, 242] width 10 height 10
click at [357, 490] on div "Undo" at bounding box center [358, 587] width 50 height 20
click at [356, 490] on div "Undo" at bounding box center [358, 587] width 50 height 20
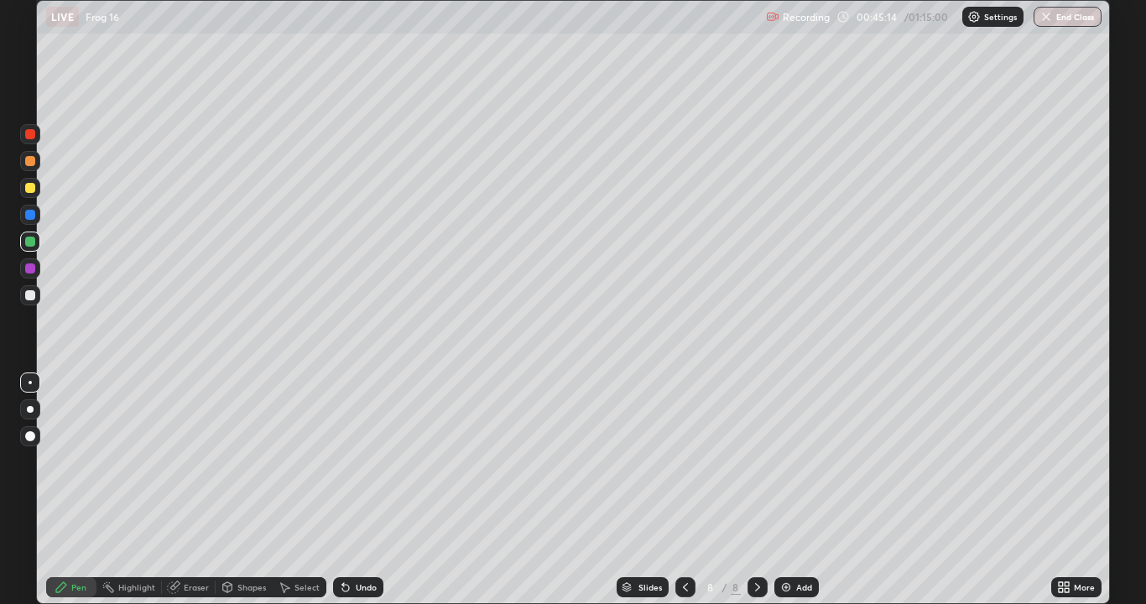
click at [352, 490] on div "Undo" at bounding box center [358, 587] width 50 height 20
click at [358, 490] on div "Undo" at bounding box center [366, 587] width 21 height 8
click at [360, 490] on div "Undo" at bounding box center [366, 587] width 21 height 8
click at [356, 490] on div "Undo" at bounding box center [366, 587] width 21 height 8
click at [357, 490] on div "Undo" at bounding box center [366, 587] width 21 height 8
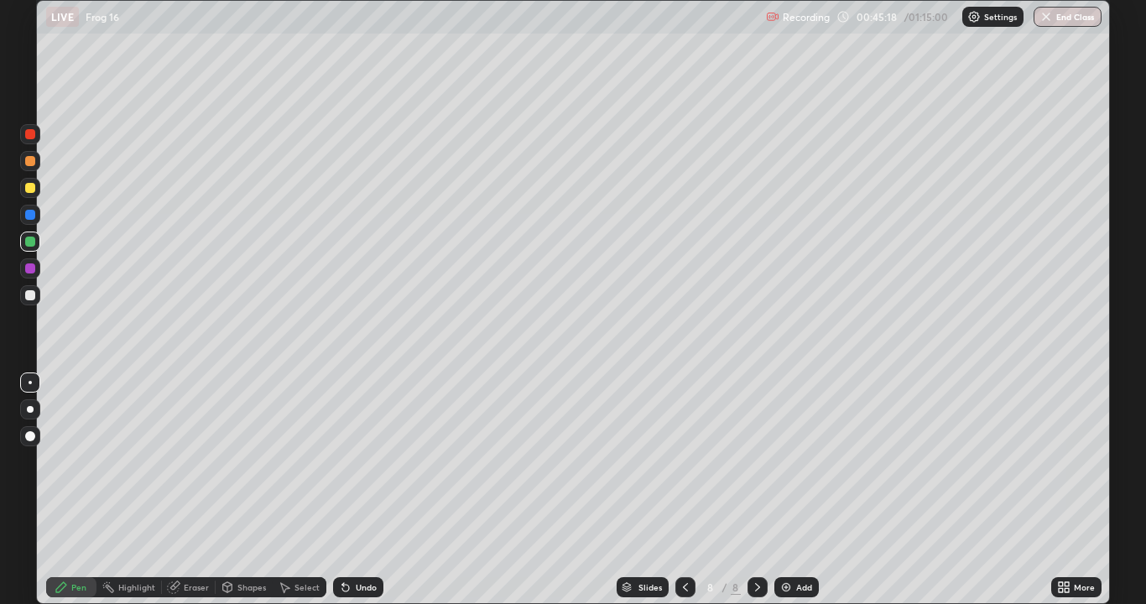
click at [359, 490] on div "Undo" at bounding box center [366, 587] width 21 height 8
click at [27, 190] on div at bounding box center [30, 188] width 10 height 10
click at [684, 490] on icon at bounding box center [685, 587] width 13 height 13
click at [756, 490] on icon at bounding box center [757, 587] width 13 height 13
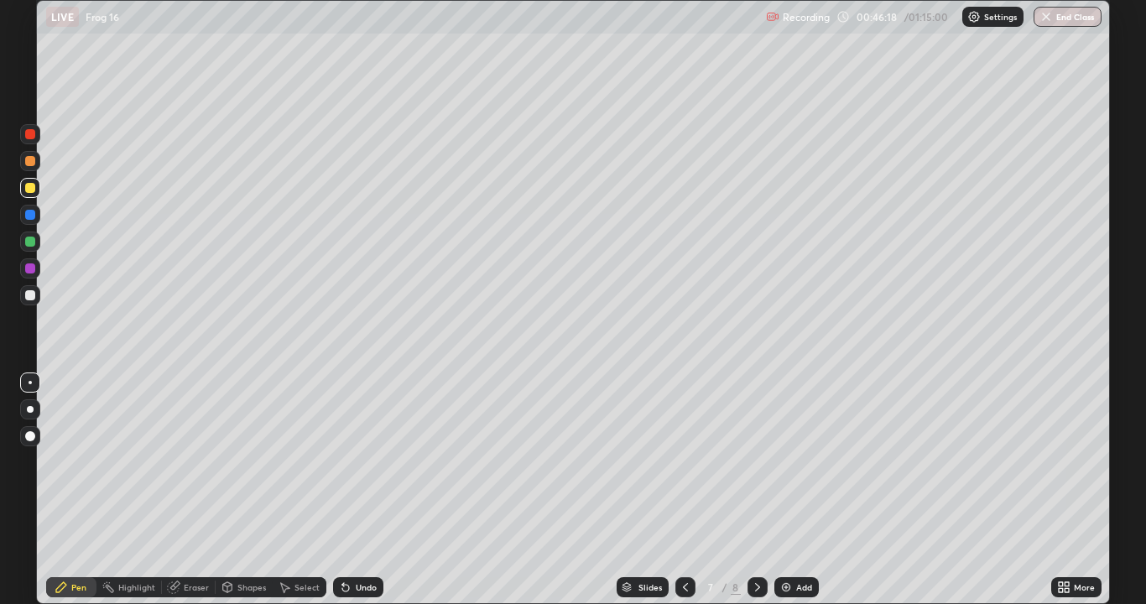
click at [754, 490] on icon at bounding box center [757, 587] width 13 height 13
click at [682, 490] on icon at bounding box center [685, 587] width 13 height 13
click at [685, 490] on div at bounding box center [685, 587] width 20 height 20
click at [758, 490] on div at bounding box center [758, 587] width 20 height 20
click at [756, 490] on icon at bounding box center [757, 587] width 13 height 13
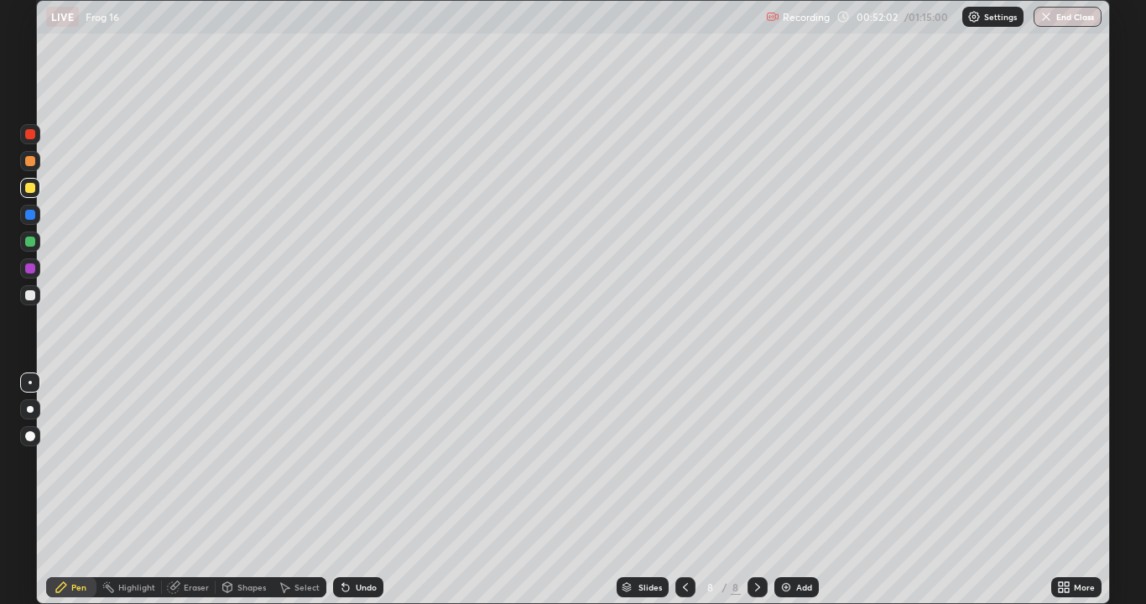
click at [356, 490] on div "Undo" at bounding box center [366, 587] width 21 height 8
click at [683, 490] on icon at bounding box center [685, 587] width 13 height 13
click at [681, 490] on icon at bounding box center [685, 587] width 13 height 13
click at [748, 490] on div at bounding box center [758, 587] width 20 height 20
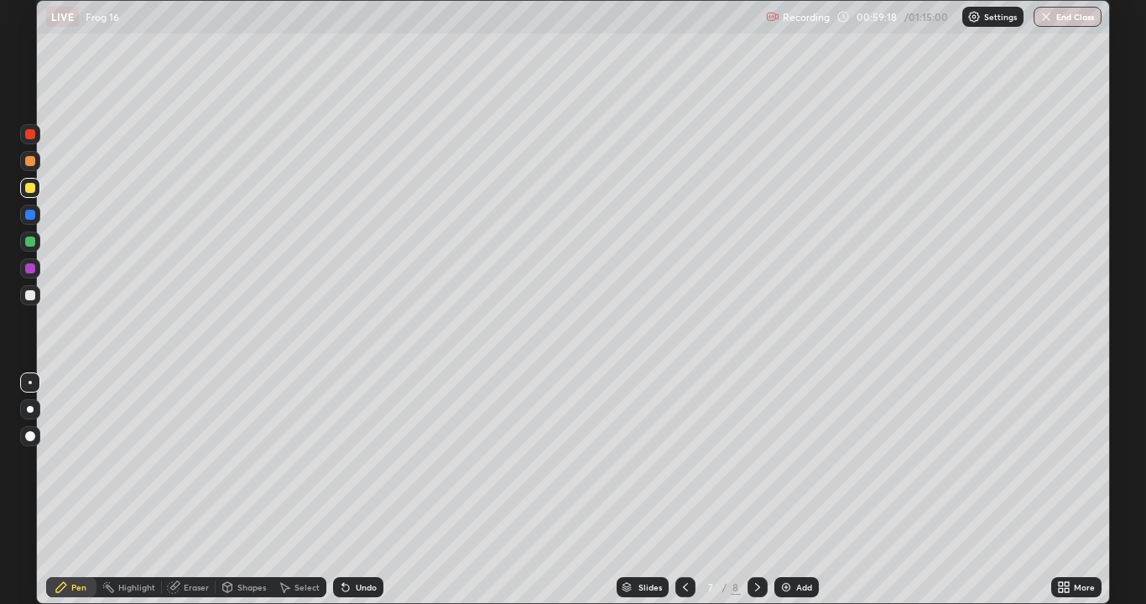
click at [756, 490] on icon at bounding box center [757, 587] width 13 height 13
